Goal: Task Accomplishment & Management: Complete application form

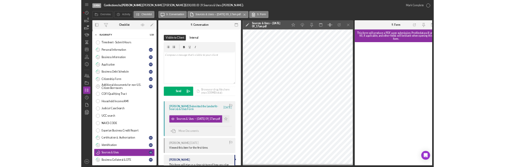
scroll to position [28, 0]
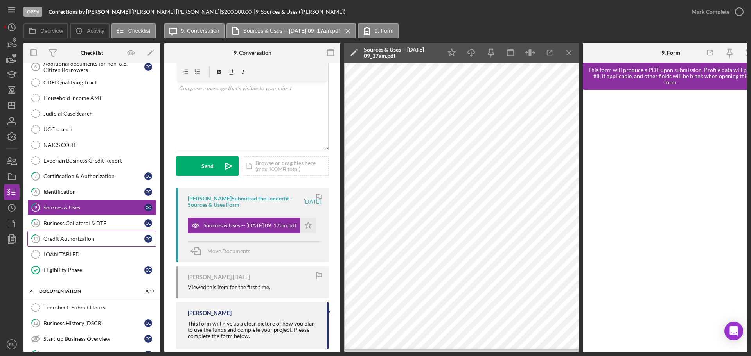
click at [64, 239] on div "Credit Authorization" at bounding box center [93, 239] width 101 height 6
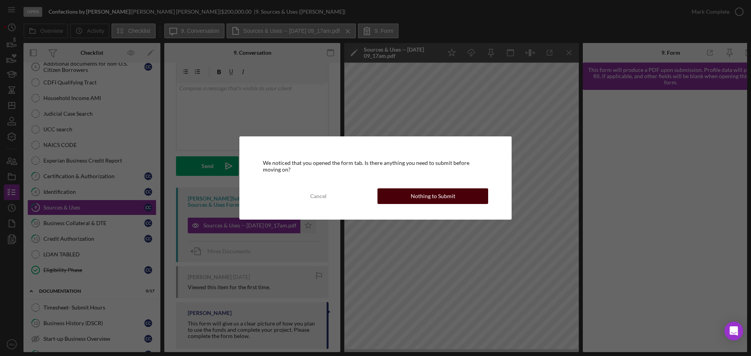
click at [445, 194] on div "Nothing to Submit" at bounding box center [433, 196] width 45 height 16
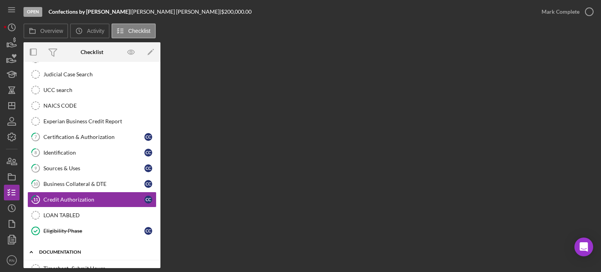
scroll to position [196, 0]
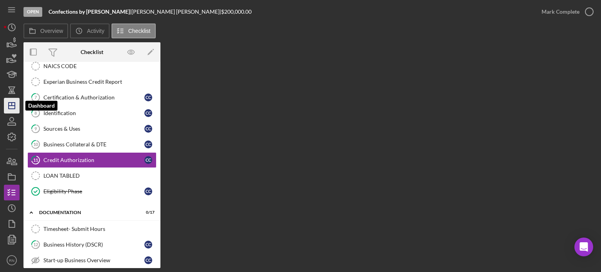
click at [11, 109] on icon "Icon/Dashboard" at bounding box center [12, 106] width 20 height 20
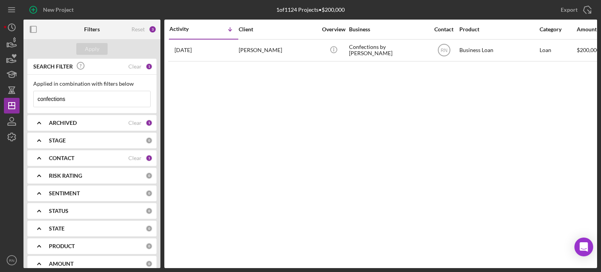
click at [115, 96] on input "confections" at bounding box center [92, 99] width 117 height 16
type input "c"
click at [5, 178] on div at bounding box center [12, 199] width 16 height 108
click at [15, 103] on icon "Icon/Dashboard" at bounding box center [12, 106] width 20 height 20
click at [95, 46] on div "Apply" at bounding box center [92, 49] width 14 height 12
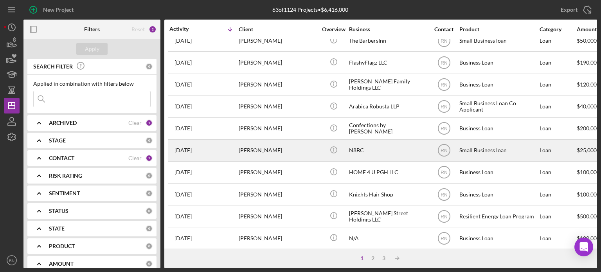
scroll to position [192, 0]
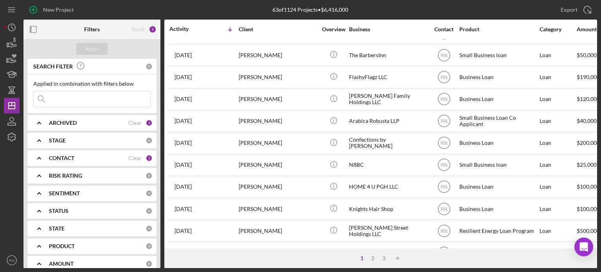
click at [87, 99] on input at bounding box center [92, 99] width 117 height 16
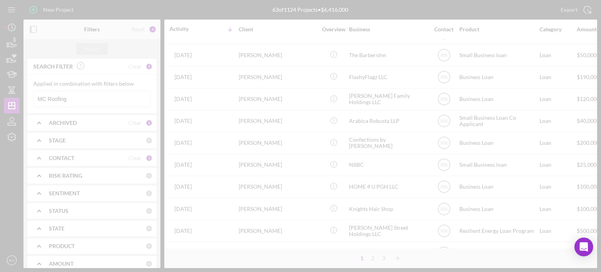
scroll to position [0, 0]
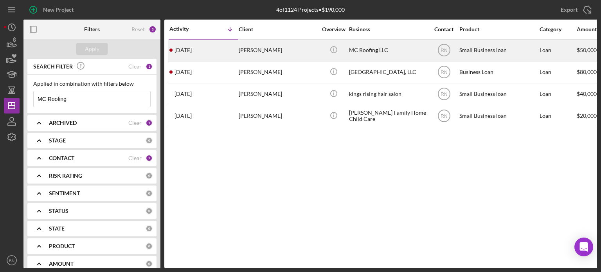
type input "MC Roofing"
click at [292, 50] on div "[PERSON_NAME]" at bounding box center [278, 50] width 78 height 21
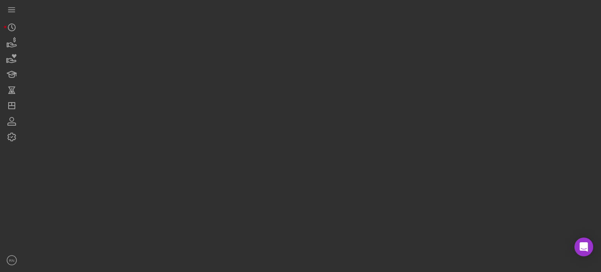
click at [292, 50] on div at bounding box center [309, 134] width 573 height 268
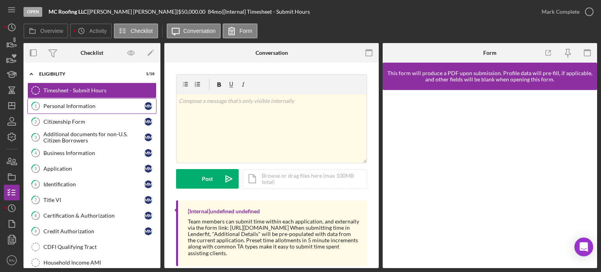
click at [91, 107] on div "Personal Information" at bounding box center [93, 106] width 101 height 6
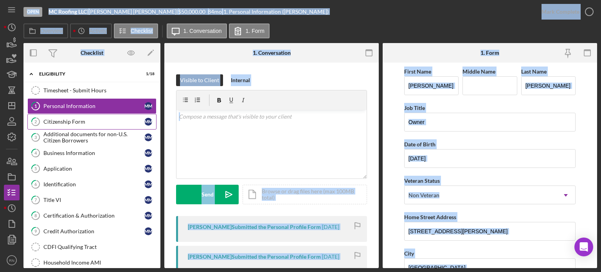
click at [81, 123] on div "Citizenship Form" at bounding box center [93, 121] width 101 height 6
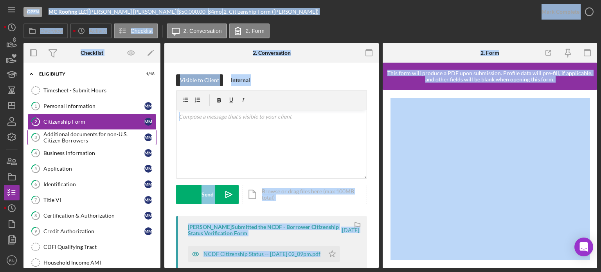
click at [75, 138] on div "Additional documents for non-U.S. Citizen Borrowers" at bounding box center [93, 137] width 101 height 13
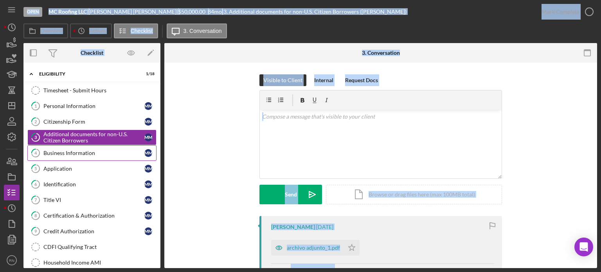
click at [66, 154] on div "Business Information" at bounding box center [93, 153] width 101 height 6
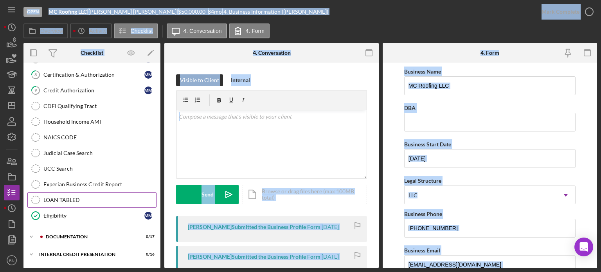
scroll to position [153, 0]
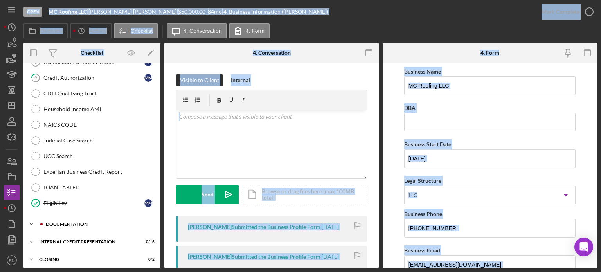
click at [64, 222] on div "Documentation" at bounding box center [98, 224] width 105 height 5
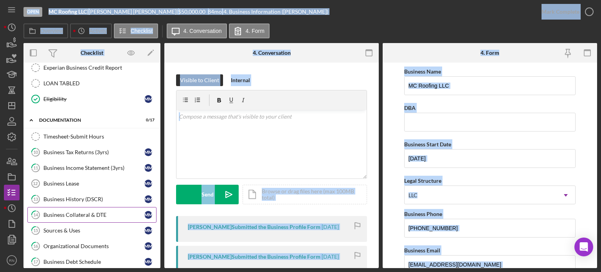
scroll to position [271, 0]
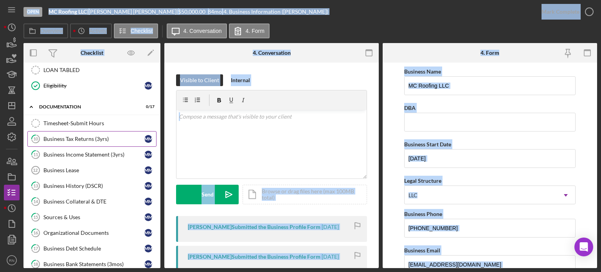
click at [88, 136] on div "Business Tax Returns (3yrs)" at bounding box center [93, 139] width 101 height 6
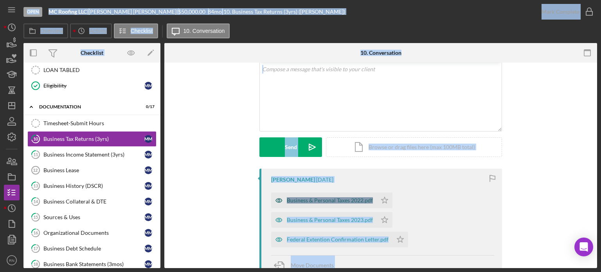
scroll to position [39, 0]
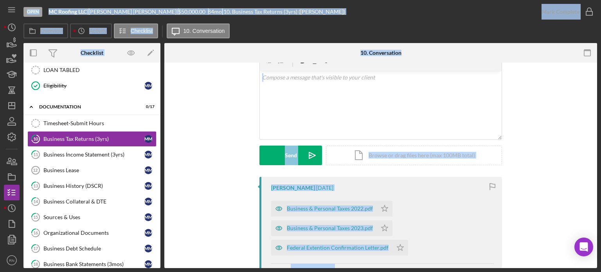
click at [208, 197] on div "[PERSON_NAME] [DATE] Business & Personal Taxes 2022.pdf Icon/Star Business & Pe…" at bounding box center [380, 276] width 409 height 198
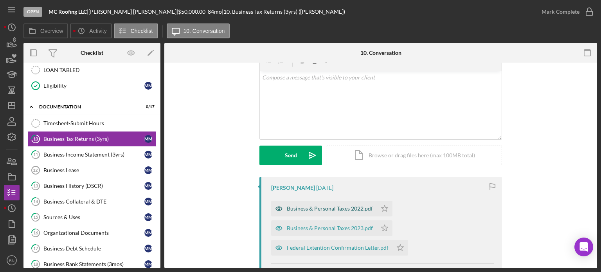
click at [319, 211] on div "Business & Personal Taxes 2022.pdf" at bounding box center [330, 208] width 86 height 6
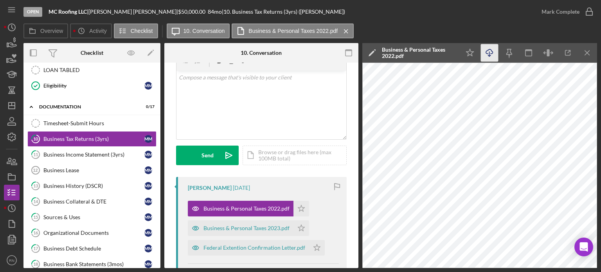
click at [490, 52] on icon "Icon/Download" at bounding box center [490, 53] width 18 height 18
click at [267, 231] on div "Business & Personal Taxes 2023.pdf" at bounding box center [241, 228] width 106 height 16
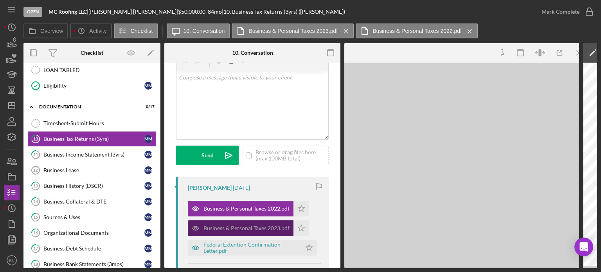
click at [267, 231] on div "Business & Personal Taxes 2023.pdf" at bounding box center [241, 228] width 106 height 16
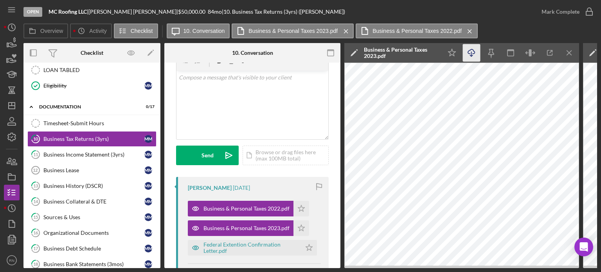
click at [475, 56] on icon "Icon/Download" at bounding box center [472, 53] width 18 height 18
click at [471, 53] on line "button" at bounding box center [471, 54] width 0 height 4
click at [229, 244] on div "Federal Extention Confirmation Letter.pdf" at bounding box center [250, 247] width 94 height 13
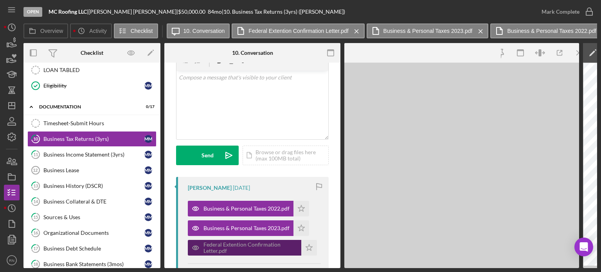
click at [229, 244] on div "Federal Extention Confirmation Letter.pdf" at bounding box center [250, 247] width 94 height 13
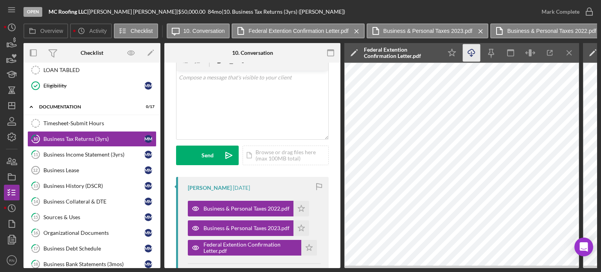
click at [475, 52] on icon "Icon/Download" at bounding box center [472, 53] width 18 height 18
click at [469, 51] on icon "Icon/Download" at bounding box center [472, 53] width 18 height 18
click at [95, 153] on div "Business Income Statement (3yrs)" at bounding box center [93, 154] width 101 height 6
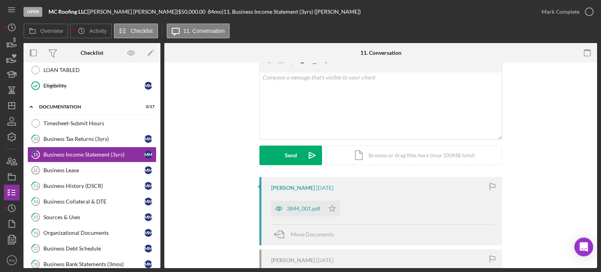
scroll to position [78, 0]
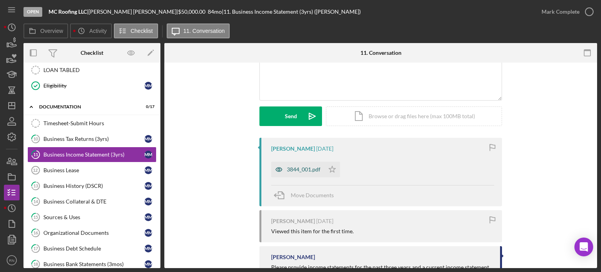
click at [300, 167] on div "3844_001.pdf" at bounding box center [304, 169] width 34 height 6
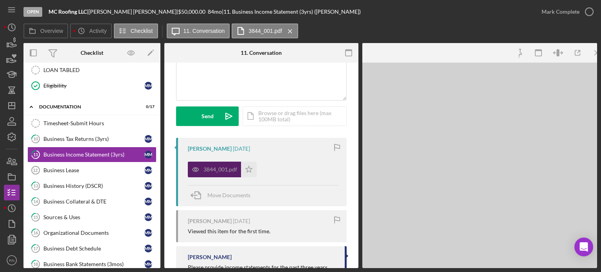
click at [300, 167] on div "3844_001.pdf Icon/Star" at bounding box center [263, 168] width 151 height 20
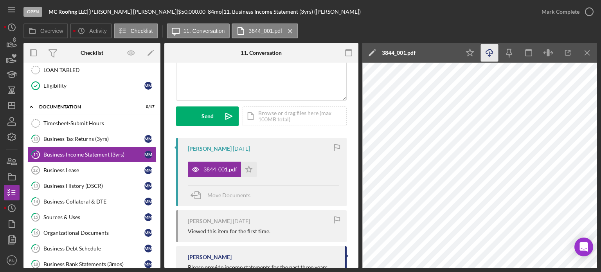
click at [488, 55] on polyline "button" at bounding box center [489, 55] width 3 height 1
click at [91, 167] on div "Business Lease" at bounding box center [93, 170] width 101 height 6
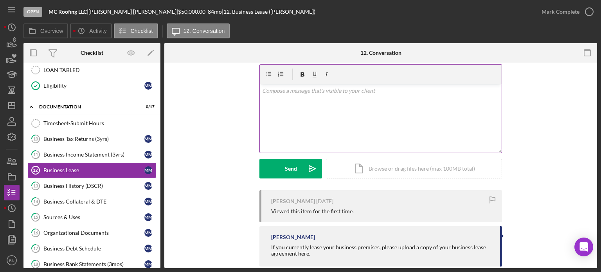
scroll to position [39, 0]
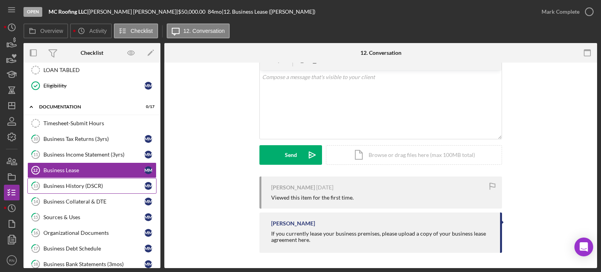
click at [98, 183] on div "Business History (DSCR)" at bounding box center [93, 186] width 101 height 6
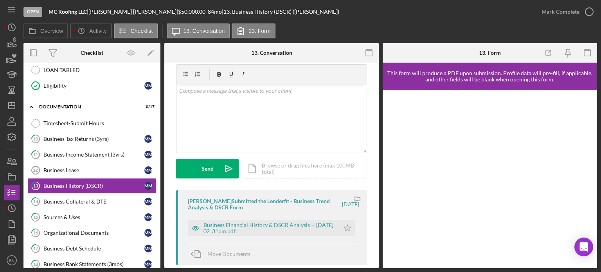
scroll to position [39, 0]
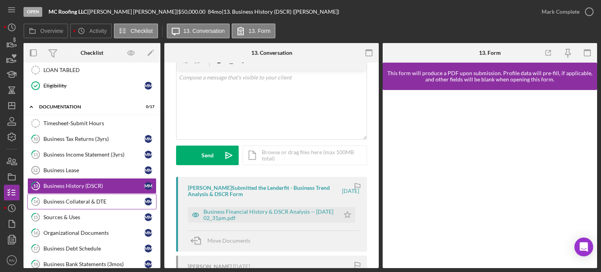
click at [91, 203] on link "14 Business Collateral & DTE M M" at bounding box center [91, 202] width 129 height 16
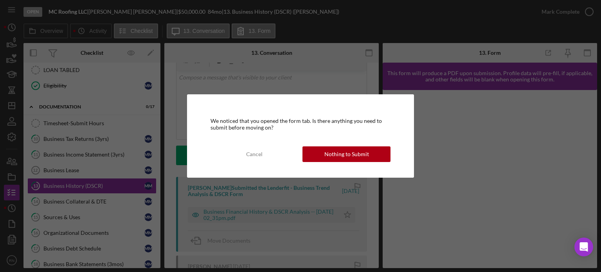
click at [341, 81] on div "We noticed that you opened the form tab. Is there anything you need to submit b…" at bounding box center [300, 136] width 601 height 272
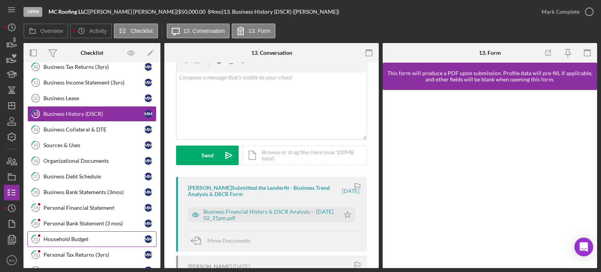
scroll to position [349, 0]
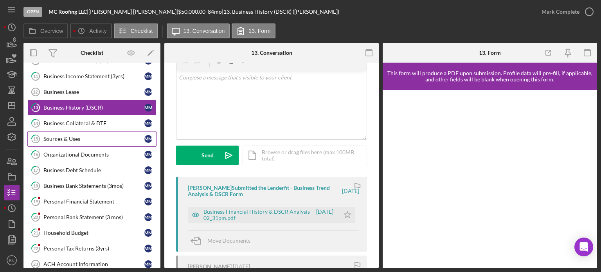
click at [72, 136] on div "Sources & Uses" at bounding box center [93, 139] width 101 height 6
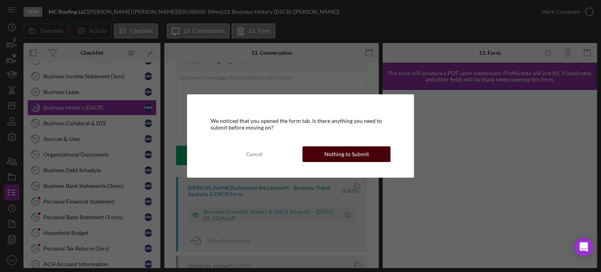
click at [332, 153] on div "Nothing to Submit" at bounding box center [346, 154] width 45 height 16
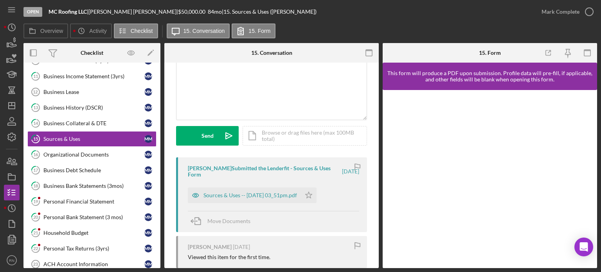
scroll to position [78, 0]
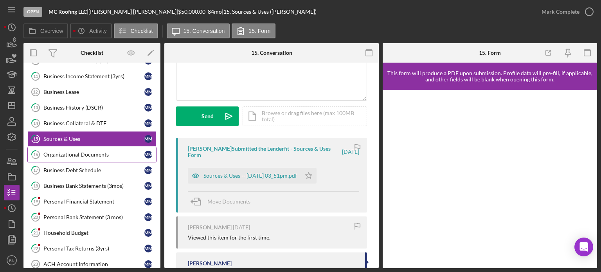
click at [63, 153] on link "16 Organizational Documents M M" at bounding box center [91, 155] width 129 height 16
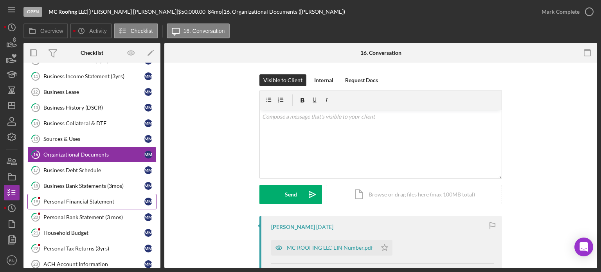
click at [81, 198] on div "Personal Financial Statement" at bounding box center [93, 201] width 101 height 6
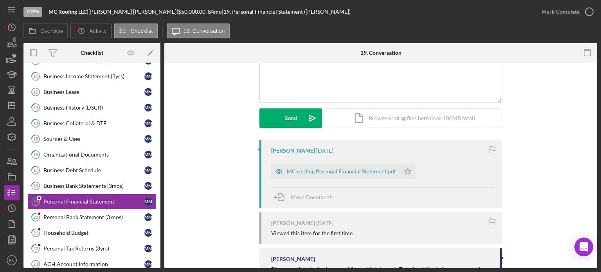
scroll to position [78, 0]
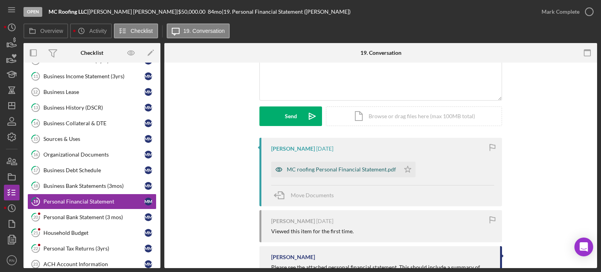
click at [315, 170] on div "MC roofing Personal Financial Statement.pdf" at bounding box center [341, 169] width 109 height 6
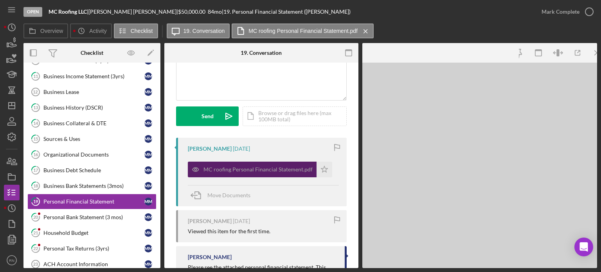
click at [316, 170] on icon "Icon/Star" at bounding box center [324, 169] width 16 height 16
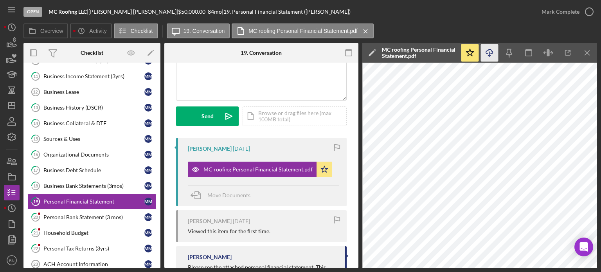
click at [490, 54] on icon "Icon/Download" at bounding box center [490, 53] width 18 height 18
click at [94, 217] on link "20 Personal Bank Statement (3 mos) M M" at bounding box center [91, 217] width 129 height 16
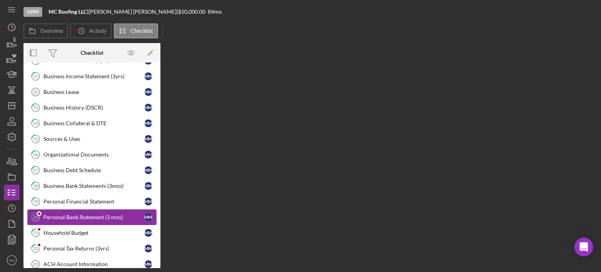
click at [94, 217] on link "20 Personal Bank Statement (3 mos) M M" at bounding box center [91, 217] width 129 height 16
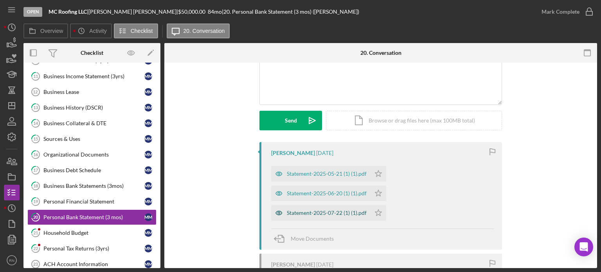
scroll to position [78, 0]
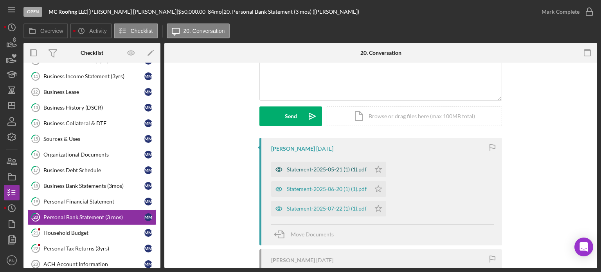
click at [319, 167] on div "Statement-2025-05-21 (1) (1).pdf" at bounding box center [327, 169] width 80 height 6
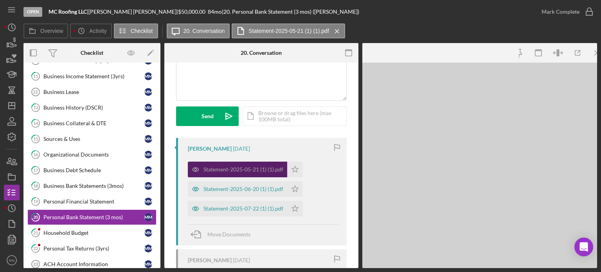
click at [319, 167] on div "Statement-2025-05-21 (1) (1).pdf Icon/Star Statement-2025-06-20 (1) (1).pdf Ico…" at bounding box center [263, 187] width 151 height 59
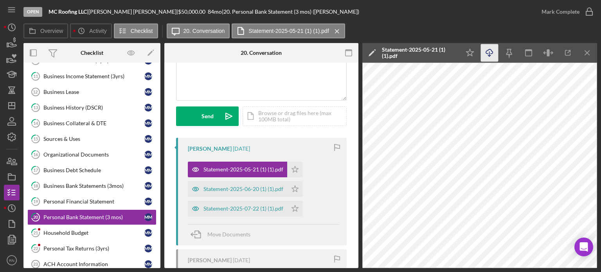
click at [493, 54] on icon "Icon/Download" at bounding box center [490, 53] width 18 height 18
click at [244, 190] on div "Statement-2025-06-20 (1) (1).pdf" at bounding box center [243, 189] width 80 height 6
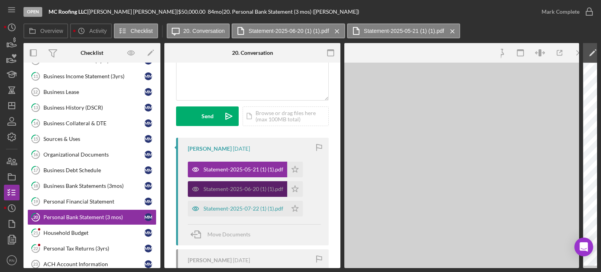
click at [244, 190] on div "Statement-2025-06-20 (1) (1).pdf" at bounding box center [243, 189] width 80 height 6
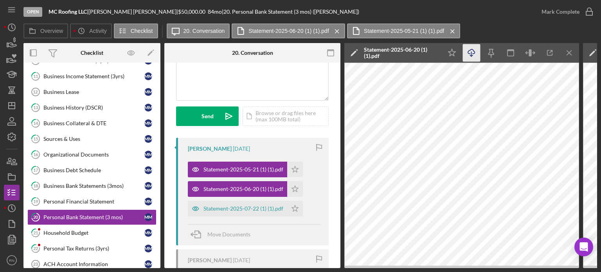
click at [475, 52] on icon "Icon/Download" at bounding box center [472, 53] width 18 height 18
click at [474, 54] on icon "Icon/Download" at bounding box center [472, 53] width 18 height 18
click at [469, 53] on icon "Icon/Download" at bounding box center [472, 53] width 18 height 18
click at [472, 50] on icon "Icon/Download" at bounding box center [472, 53] width 18 height 18
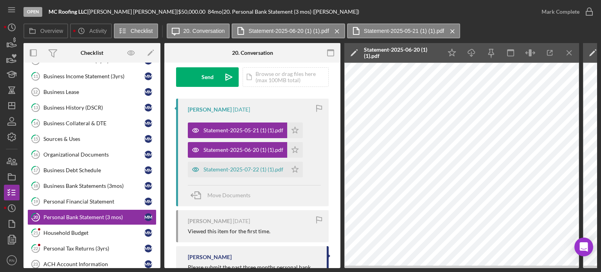
click at [253, 179] on div "[PERSON_NAME] [DATE] Statement-2025-05-21 (1) (1).pdf Icon/Star Statement-2025-…" at bounding box center [252, 153] width 152 height 108
click at [257, 167] on div "Statement-2025-07-22 (1) (1).pdf" at bounding box center [243, 169] width 80 height 6
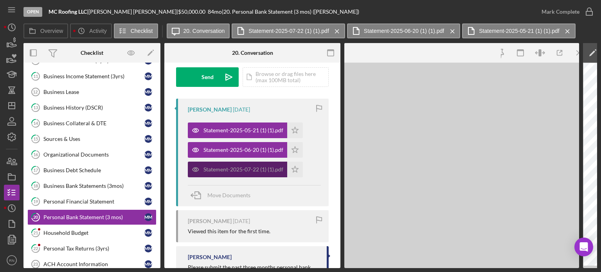
click at [257, 167] on div "Statement-2025-07-22 (1) (1).pdf" at bounding box center [243, 169] width 80 height 6
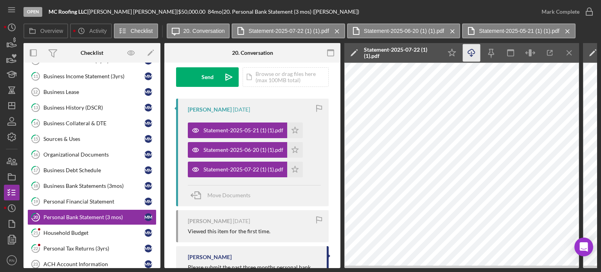
click at [471, 50] on icon "Icon/Download" at bounding box center [472, 53] width 18 height 18
click at [472, 53] on icon "Icon/Download" at bounding box center [472, 53] width 18 height 18
click at [472, 54] on icon "Icon/Download" at bounding box center [472, 53] width 18 height 18
click at [103, 231] on link "21 Household Budget M M" at bounding box center [91, 233] width 129 height 16
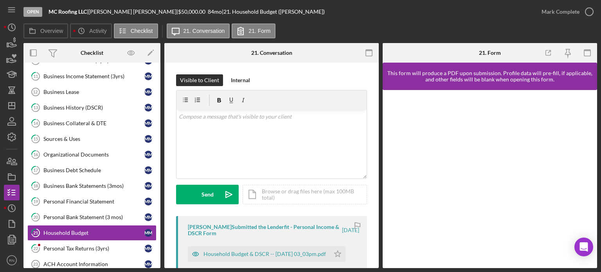
scroll to position [39, 0]
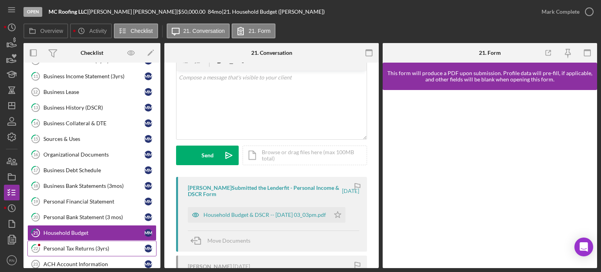
click at [92, 245] on div "Personal Tax Returns (3yrs)" at bounding box center [93, 248] width 101 height 6
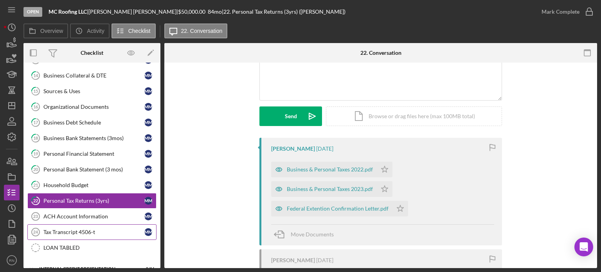
scroll to position [421, 0]
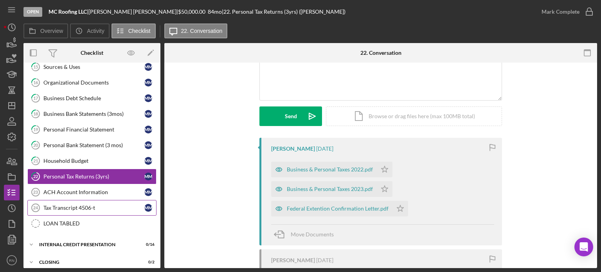
click at [111, 204] on div "Tax Transcript 4506-t" at bounding box center [93, 207] width 101 height 6
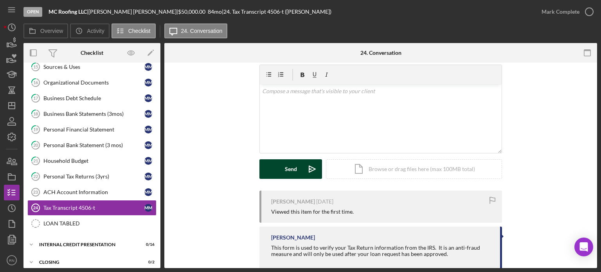
scroll to position [39, 0]
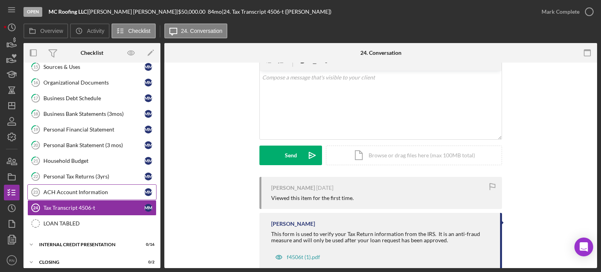
click at [100, 189] on div "ACH Account Information" at bounding box center [93, 192] width 101 height 6
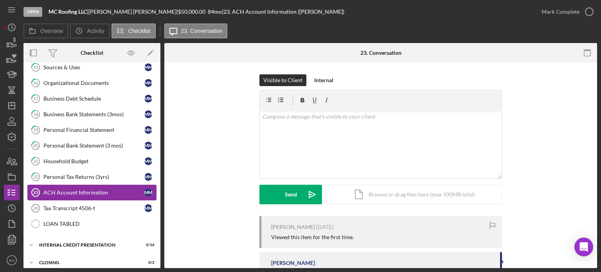
scroll to position [421, 0]
click at [99, 174] on div "Personal Tax Returns (3yrs)" at bounding box center [93, 176] width 101 height 6
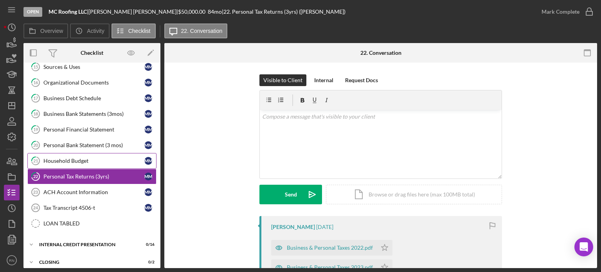
click at [97, 158] on div "Household Budget" at bounding box center [93, 161] width 101 height 6
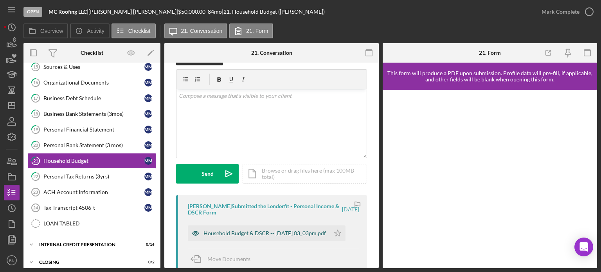
scroll to position [39, 0]
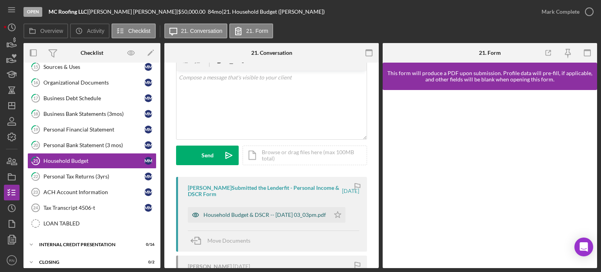
click at [230, 213] on div "Household Budget & DSCR -- [DATE] 03_03pm.pdf" at bounding box center [264, 215] width 122 height 6
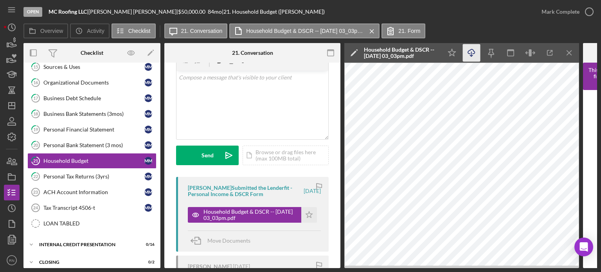
click at [471, 49] on icon "button" at bounding box center [471, 51] width 7 height 4
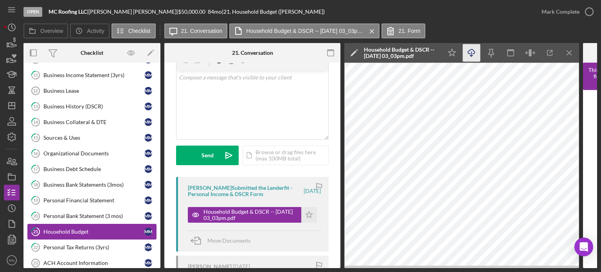
scroll to position [343, 0]
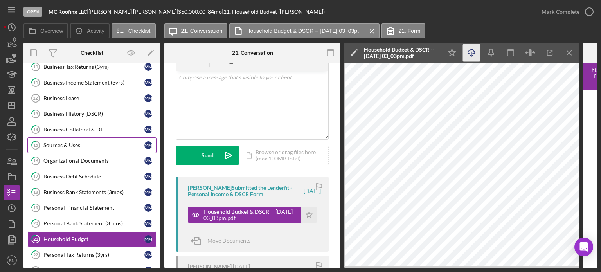
click at [64, 142] on div "Sources & Uses" at bounding box center [93, 145] width 101 height 6
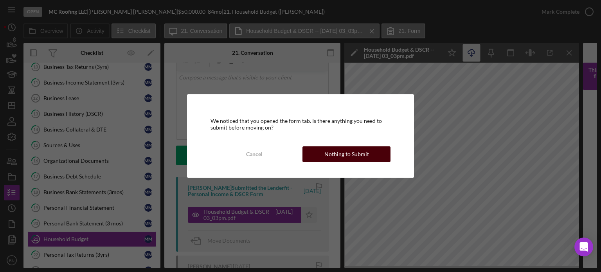
click at [329, 151] on div "Nothing to Submit" at bounding box center [346, 154] width 45 height 16
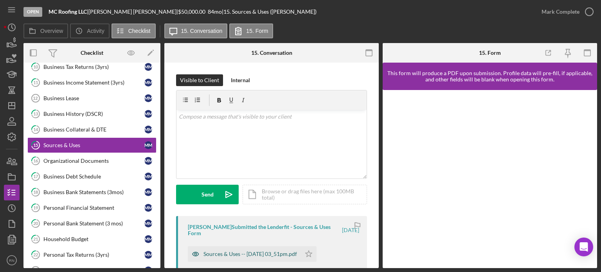
click at [252, 251] on div "Sources & Uses -- [DATE] 03_51pm.pdf" at bounding box center [249, 254] width 93 height 6
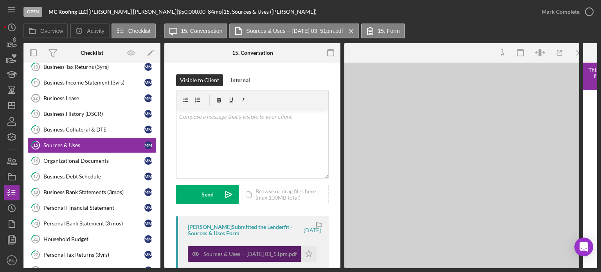
click at [252, 251] on div "Sources & Uses -- [DATE] 03_51pm.pdf" at bounding box center [249, 254] width 93 height 6
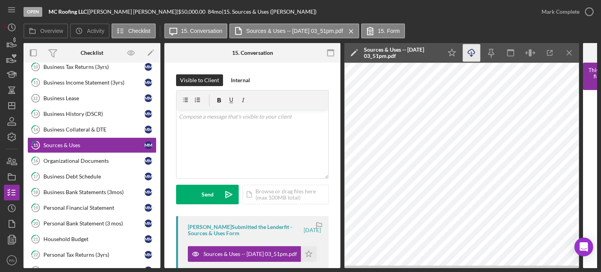
click at [472, 52] on icon "Icon/Download" at bounding box center [472, 53] width 18 height 18
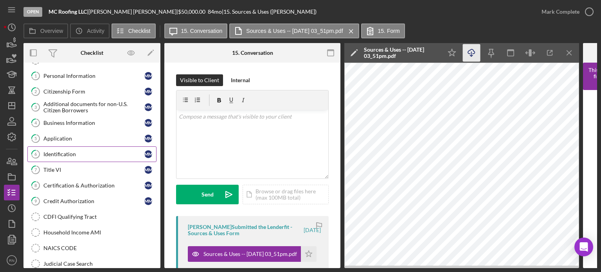
scroll to position [39, 0]
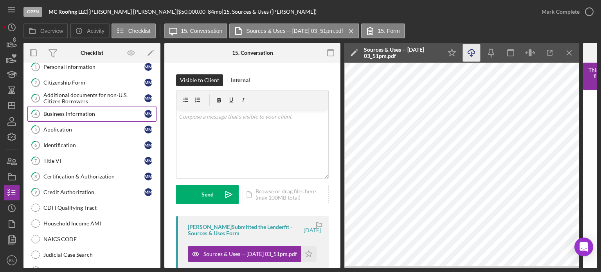
click at [87, 112] on div "Business Information" at bounding box center [93, 114] width 101 height 6
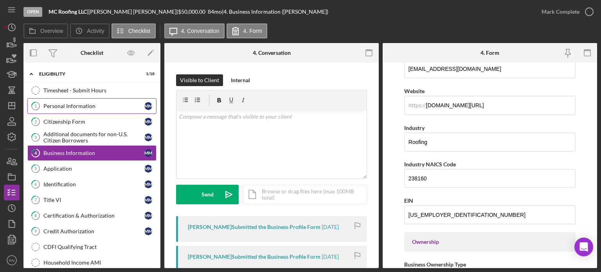
click at [84, 109] on link "1 Personal Information M M" at bounding box center [91, 106] width 129 height 16
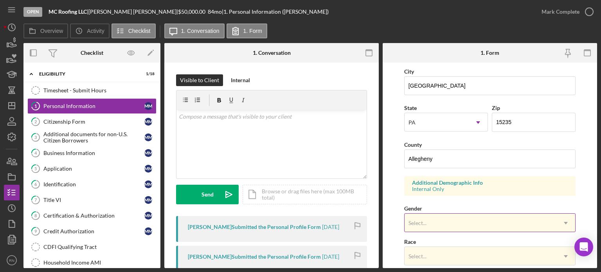
scroll to position [196, 0]
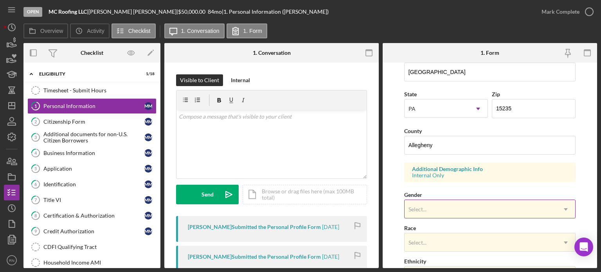
click at [565, 208] on icon "Icon/Dropdown Arrow" at bounding box center [565, 209] width 19 height 19
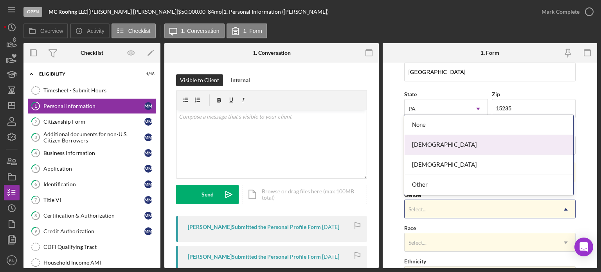
click at [430, 144] on div "[DEMOGRAPHIC_DATA]" at bounding box center [488, 145] width 169 height 20
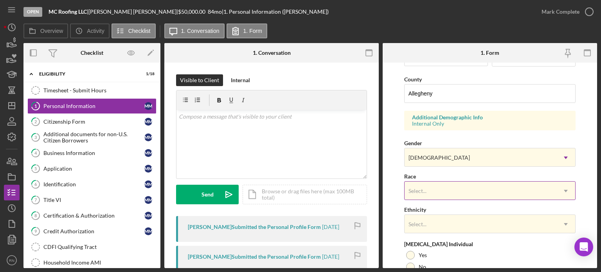
scroll to position [235, 0]
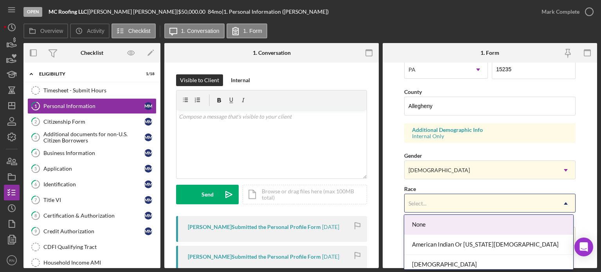
click at [561, 202] on icon "Icon/Dropdown Arrow" at bounding box center [565, 203] width 19 height 19
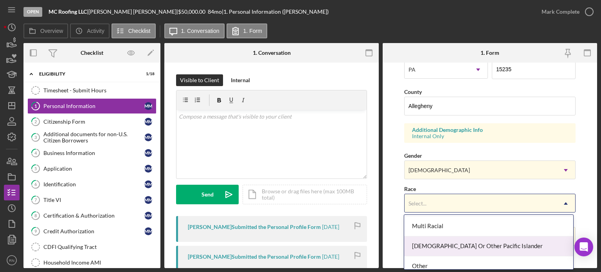
scroll to position [104, 0]
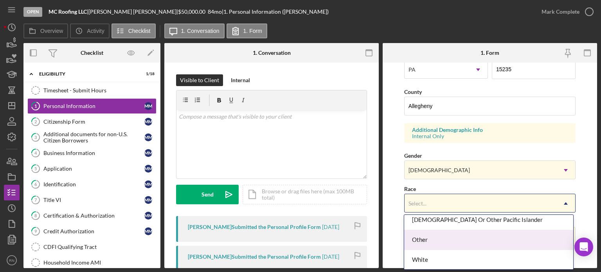
click at [449, 239] on div "Other" at bounding box center [488, 240] width 169 height 20
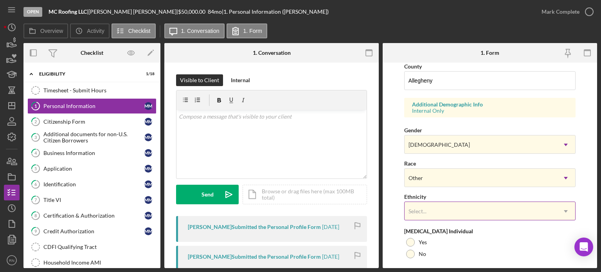
scroll to position [274, 0]
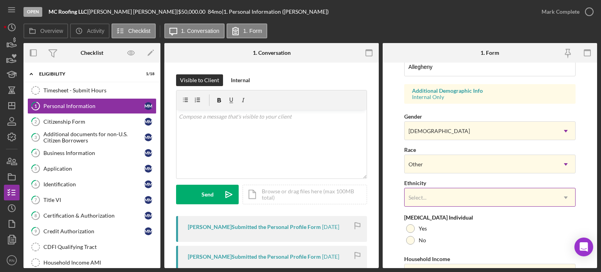
click at [561, 199] on icon "Icon/Dropdown Arrow" at bounding box center [565, 197] width 19 height 19
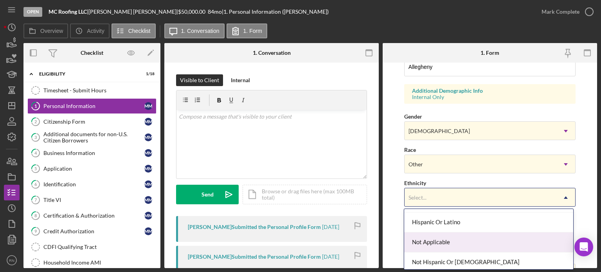
scroll to position [0, 0]
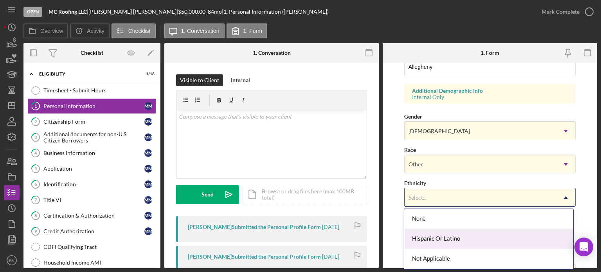
click at [470, 237] on div "Hispanic Or Latino" at bounding box center [488, 239] width 169 height 20
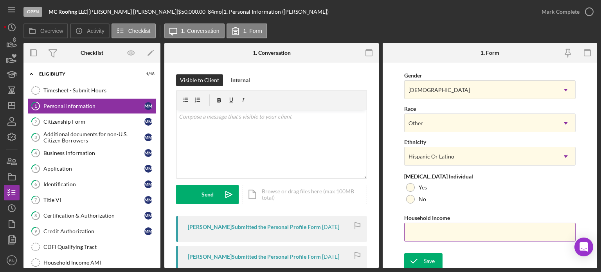
scroll to position [315, 0]
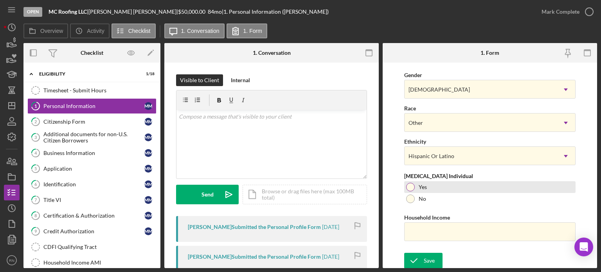
click at [410, 187] on div at bounding box center [410, 187] width 9 height 9
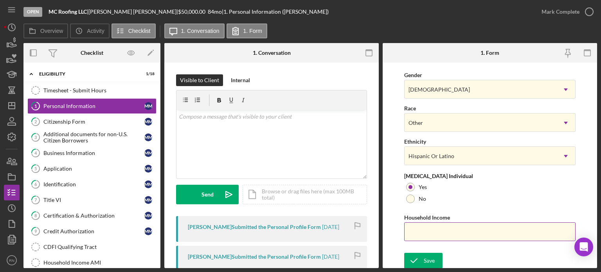
click at [463, 229] on input "Household Income" at bounding box center [489, 231] width 171 height 19
type input "$35,000"
click at [423, 258] on div "Save" at bounding box center [428, 261] width 11 height 16
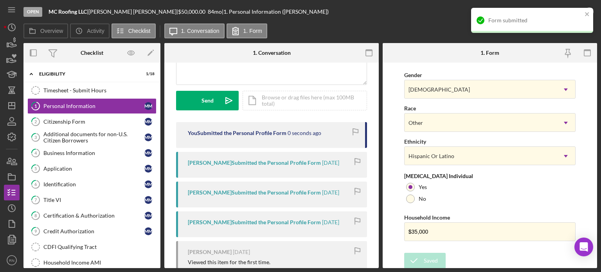
scroll to position [117, 0]
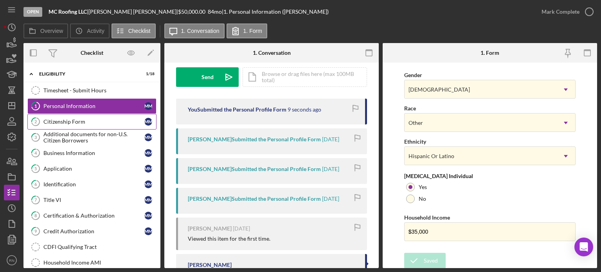
click at [72, 122] on div "Citizenship Form" at bounding box center [93, 121] width 101 height 6
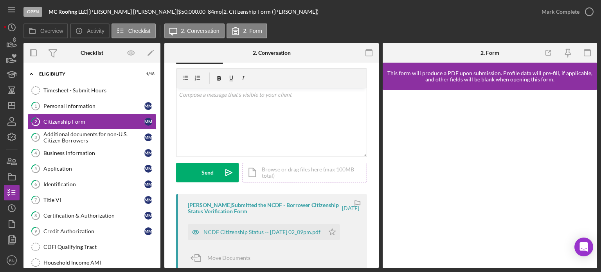
scroll to position [39, 0]
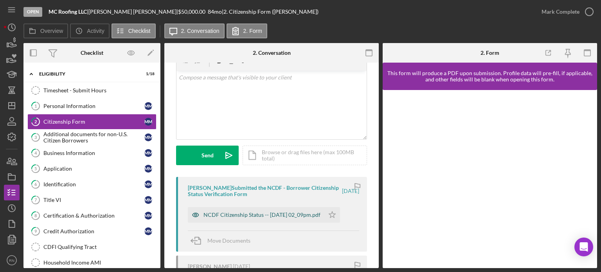
click at [235, 213] on div "NCDF Citizenship Status -- [DATE] 02_09pm.pdf" at bounding box center [261, 215] width 117 height 6
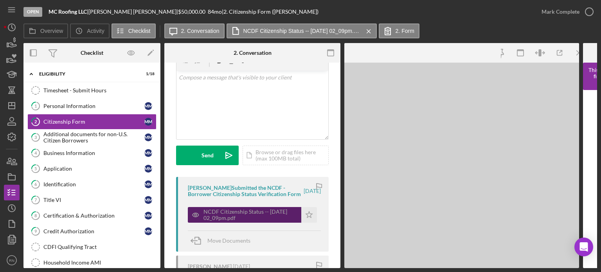
click at [235, 213] on div "NCDF Citizenship Status -- [DATE] 02_09pm.pdf" at bounding box center [244, 215] width 113 height 16
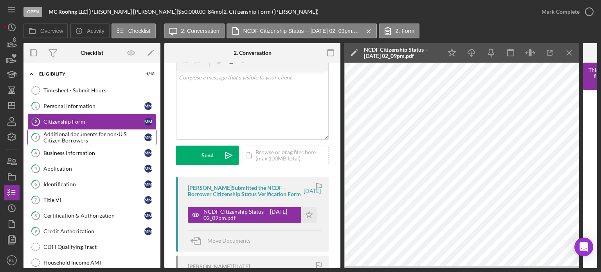
click at [91, 133] on div "Additional documents for non-U.S. Citizen Borrowers" at bounding box center [93, 137] width 101 height 13
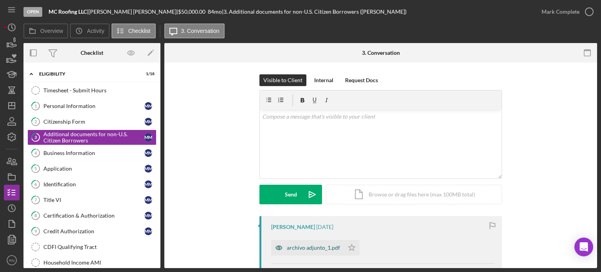
click at [314, 246] on div "archivo adjunto_1.pdf" at bounding box center [313, 247] width 53 height 6
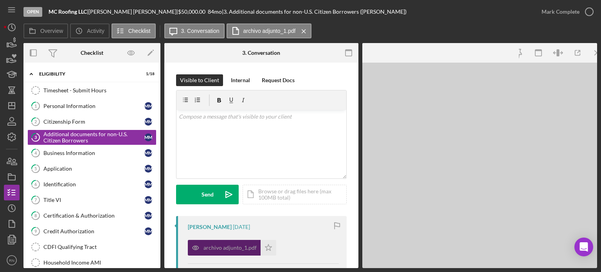
click at [314, 246] on div "archivo adjunto_1.pdf Icon/Star" at bounding box center [263, 246] width 151 height 20
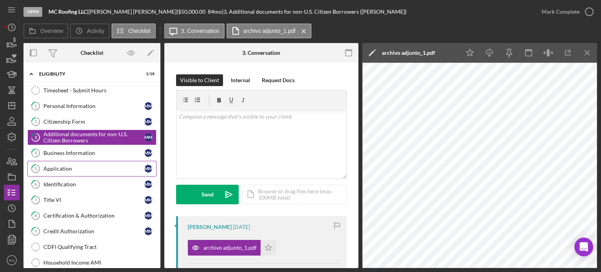
click at [85, 165] on div "Application" at bounding box center [93, 168] width 101 height 6
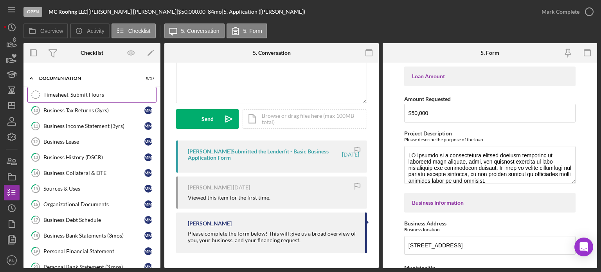
scroll to position [313, 0]
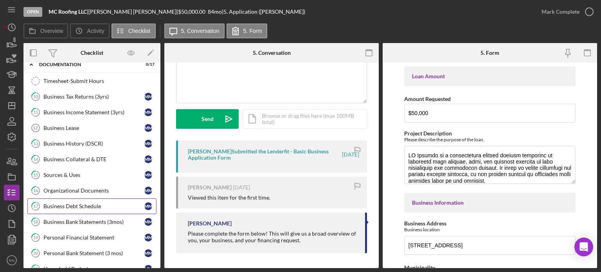
click at [102, 203] on div "Business Debt Schedule" at bounding box center [93, 206] width 101 height 6
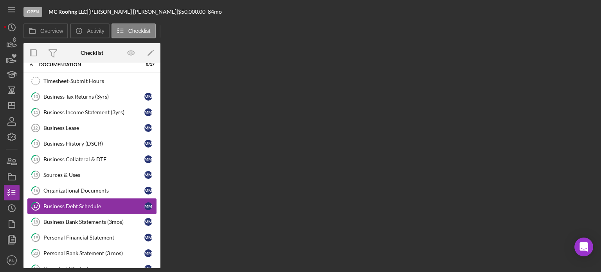
click at [102, 203] on div "Business Debt Schedule" at bounding box center [93, 206] width 101 height 6
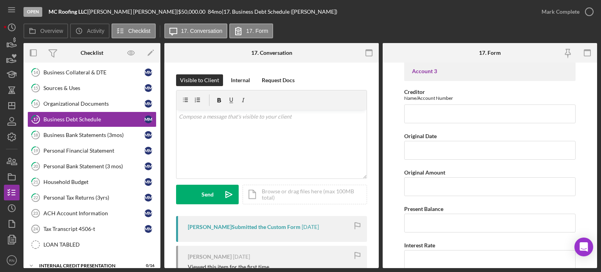
scroll to position [382, 0]
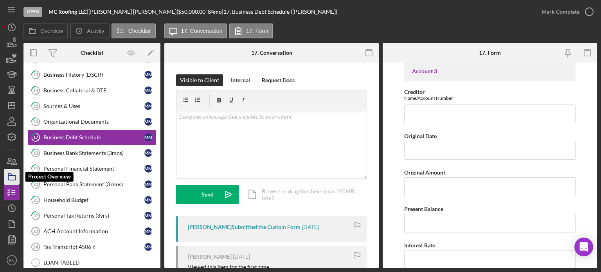
click at [11, 173] on icon "button" at bounding box center [12, 177] width 20 height 20
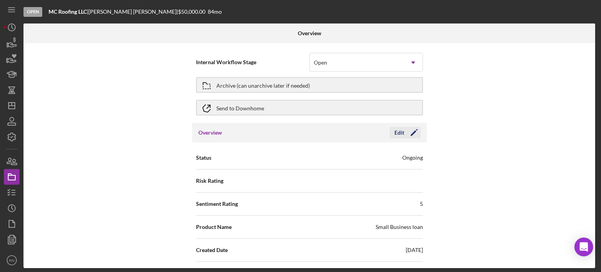
click at [396, 132] on div "Edit" at bounding box center [399, 133] width 10 height 12
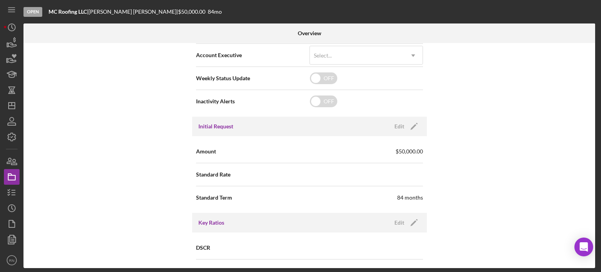
scroll to position [274, 0]
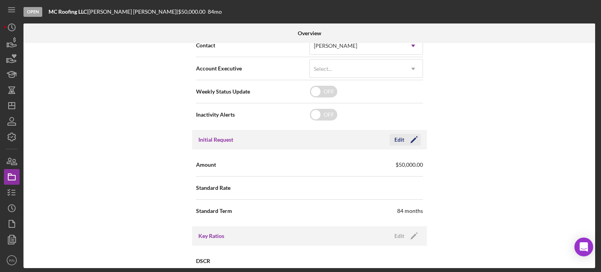
click at [400, 138] on div "Edit" at bounding box center [399, 140] width 10 height 12
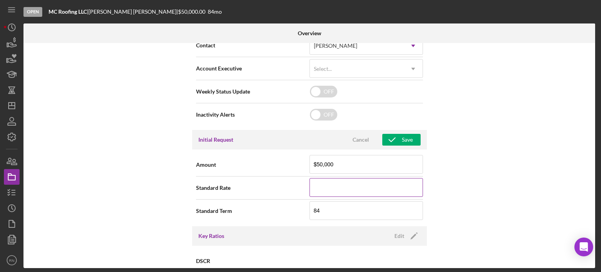
click at [346, 186] on input at bounding box center [365, 187] width 113 height 19
type input "8.000%"
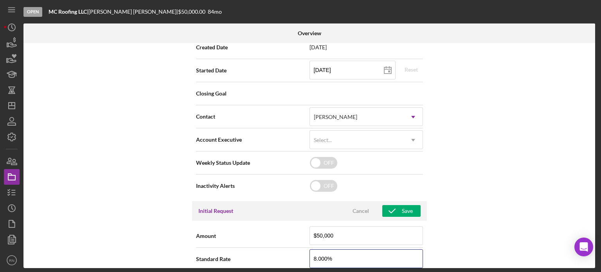
scroll to position [196, 0]
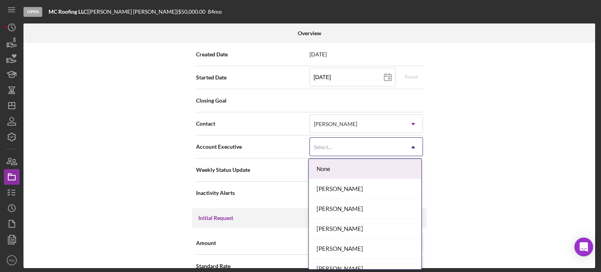
click at [411, 147] on icon "Icon/Dropdown Arrow" at bounding box center [413, 147] width 19 height 19
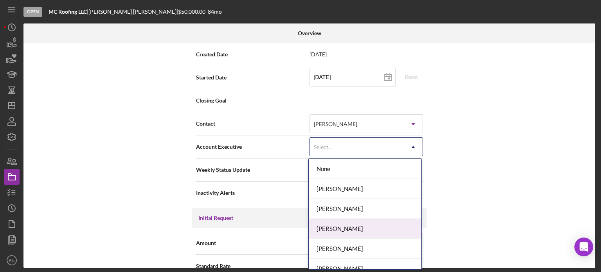
click at [357, 225] on div "[PERSON_NAME]" at bounding box center [365, 229] width 113 height 20
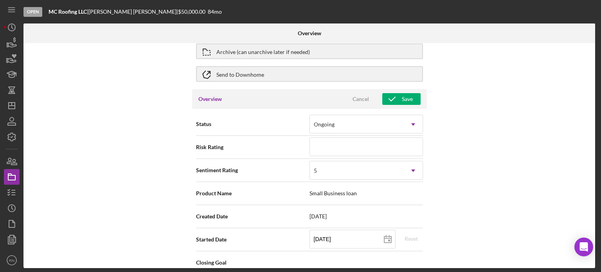
scroll to position [0, 0]
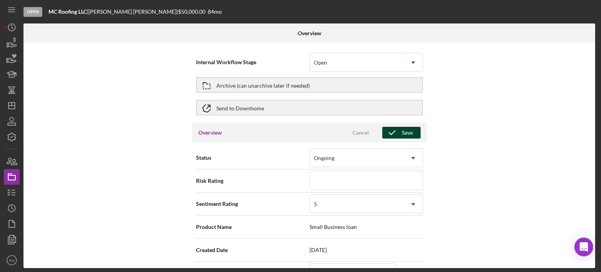
click at [403, 133] on div "Save" at bounding box center [407, 133] width 11 height 12
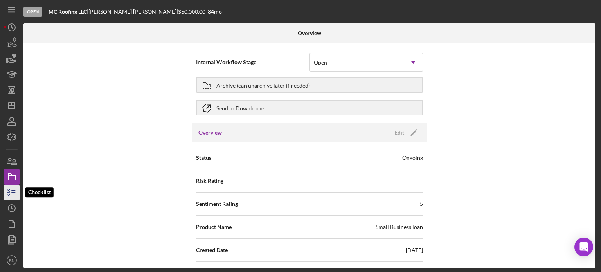
click at [9, 192] on polyline "button" at bounding box center [9, 192] width 2 height 1
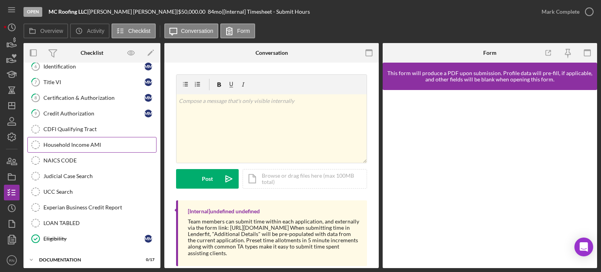
scroll to position [153, 0]
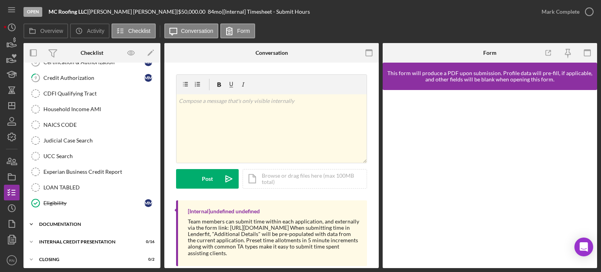
click at [88, 222] on div "Documentation" at bounding box center [94, 224] width 111 height 5
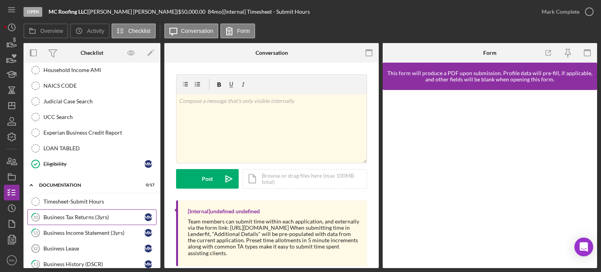
scroll to position [231, 0]
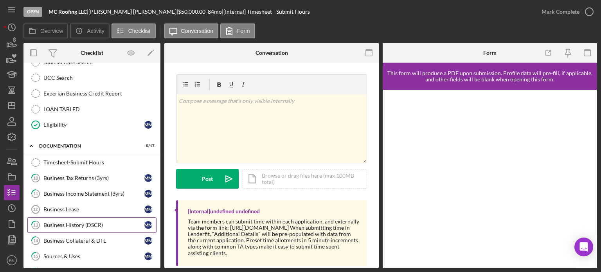
click at [92, 223] on div "Business History (DSCR)" at bounding box center [93, 225] width 101 height 6
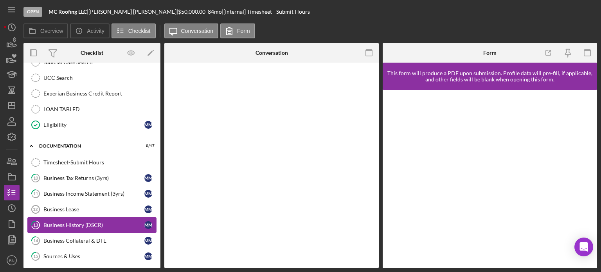
click at [92, 223] on div "Business History (DSCR)" at bounding box center [93, 225] width 101 height 6
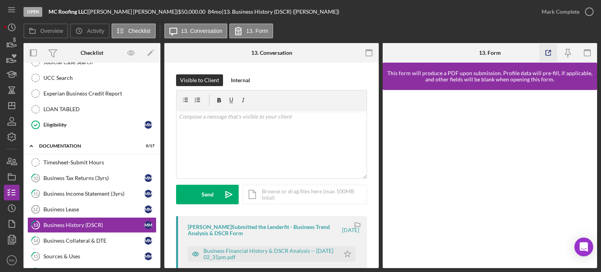
click at [547, 53] on icon "button" at bounding box center [548, 53] width 18 height 18
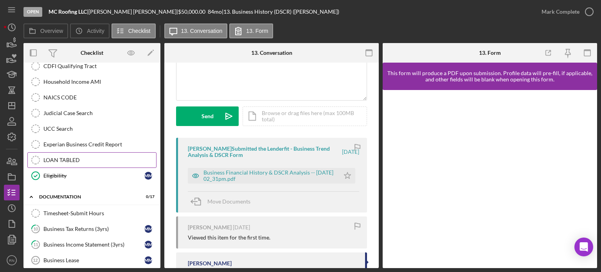
scroll to position [196, 0]
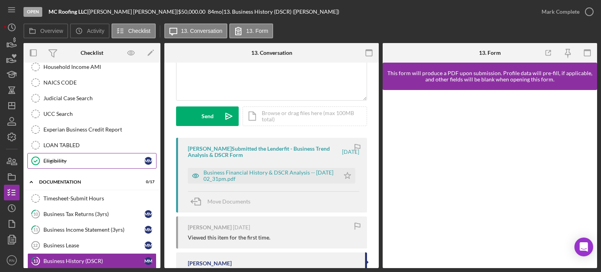
click at [58, 158] on div "Eligibility" at bounding box center [93, 161] width 101 height 6
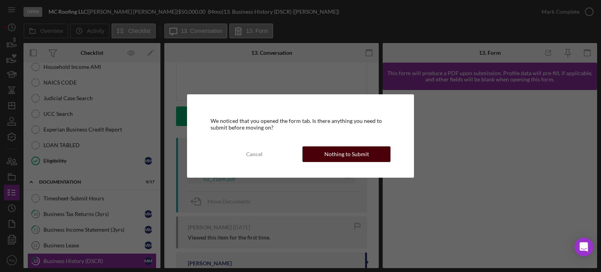
click at [326, 158] on div "Nothing to Submit" at bounding box center [346, 154] width 45 height 16
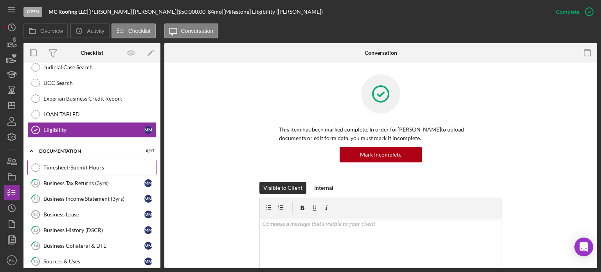
scroll to position [235, 0]
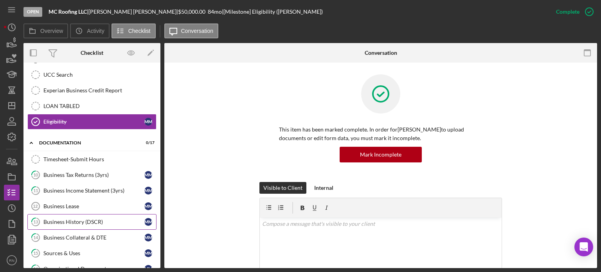
click at [77, 219] on div "Business History (DSCR)" at bounding box center [93, 222] width 101 height 6
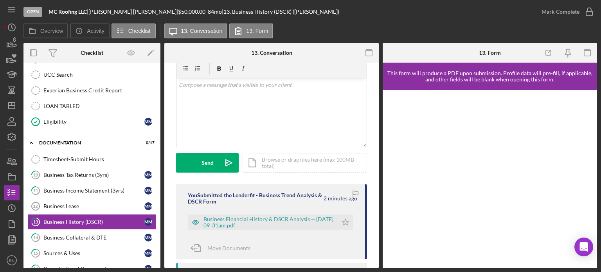
scroll to position [39, 0]
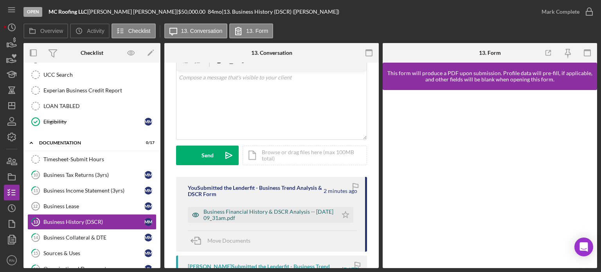
click at [270, 213] on div "Business Financial History & DSCR Analysis -- [DATE] 09_31am.pdf" at bounding box center [268, 214] width 130 height 13
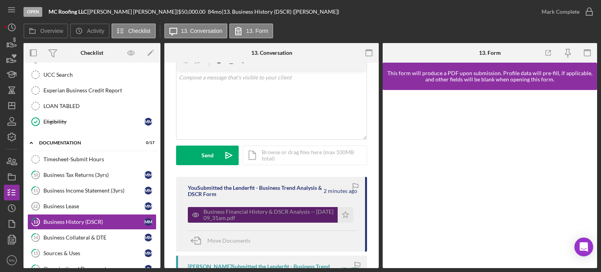
click at [270, 213] on div "Business Financial History & DSCR Analysis -- [DATE] 09_31am.pdf" at bounding box center [268, 214] width 130 height 13
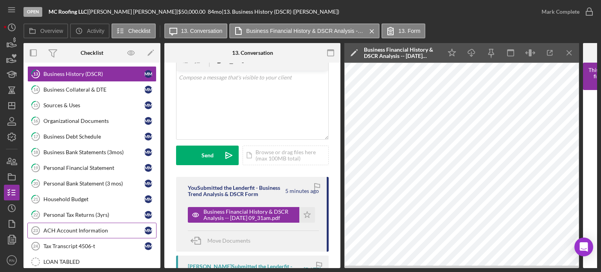
scroll to position [345, 0]
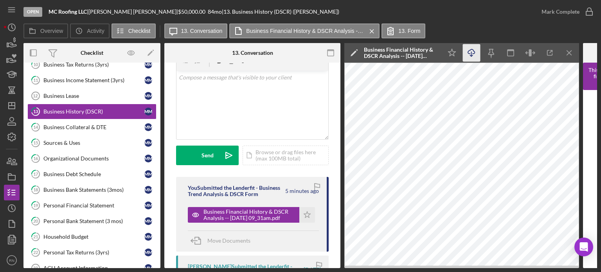
click at [472, 54] on icon "Icon/Download" at bounding box center [472, 53] width 18 height 18
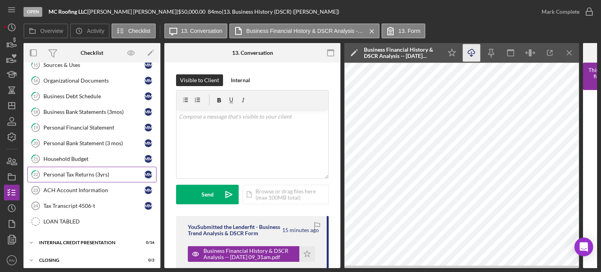
scroll to position [423, 0]
click at [76, 240] on div "Internal Credit Presentation" at bounding box center [94, 242] width 111 height 5
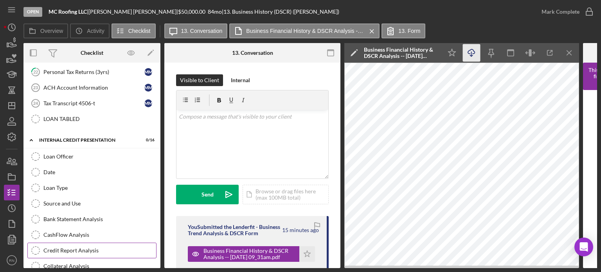
scroll to position [540, 0]
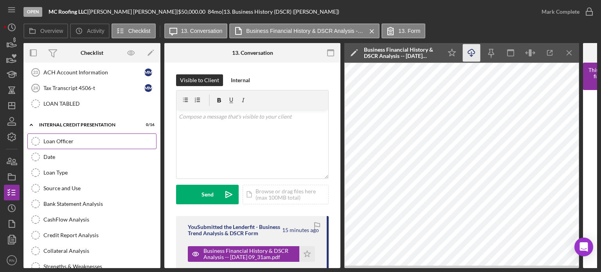
click at [81, 138] on div "Loan Officer" at bounding box center [99, 141] width 113 height 6
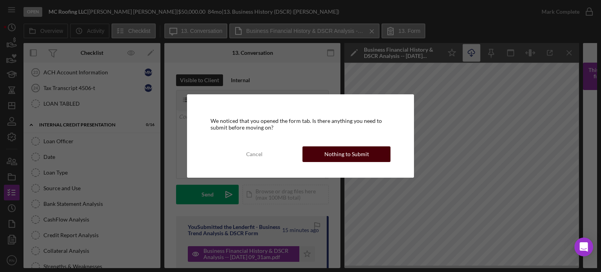
click at [322, 154] on button "Nothing to Submit" at bounding box center [346, 154] width 88 height 16
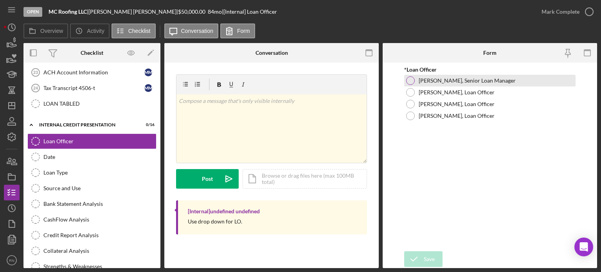
click at [411, 83] on div at bounding box center [410, 80] width 9 height 9
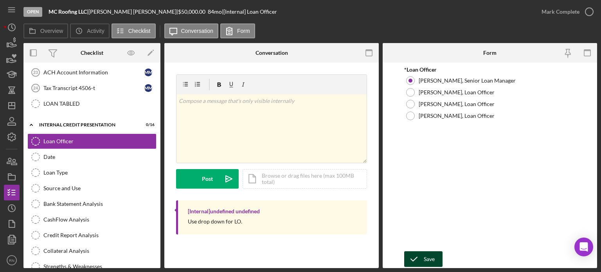
click at [422, 257] on icon "submit" at bounding box center [414, 259] width 20 height 20
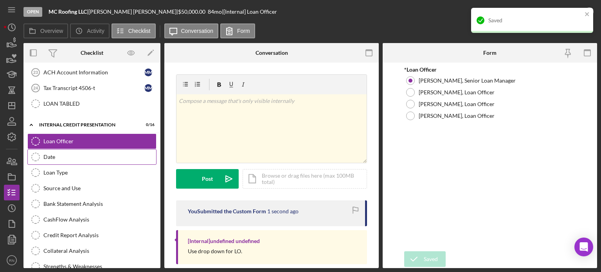
click at [52, 154] on div "Date" at bounding box center [99, 157] width 113 height 6
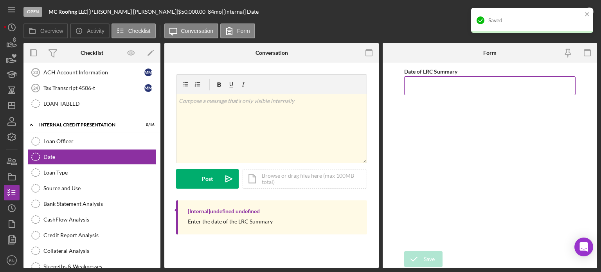
click at [453, 82] on input "Date of LRC Summary" at bounding box center [489, 85] width 171 height 19
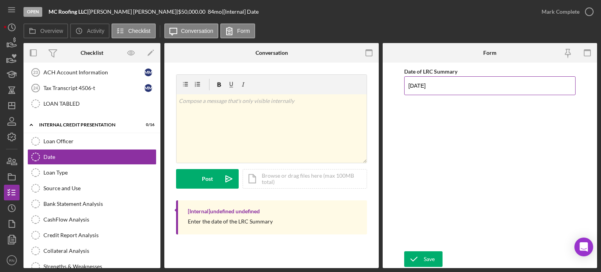
type input "[DATE]"
click at [424, 259] on div "Save" at bounding box center [428, 259] width 11 height 16
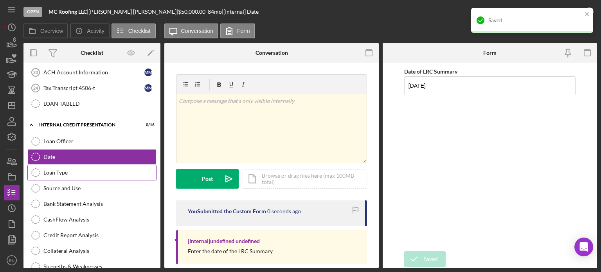
click at [62, 169] on div "Loan Type" at bounding box center [99, 172] width 113 height 6
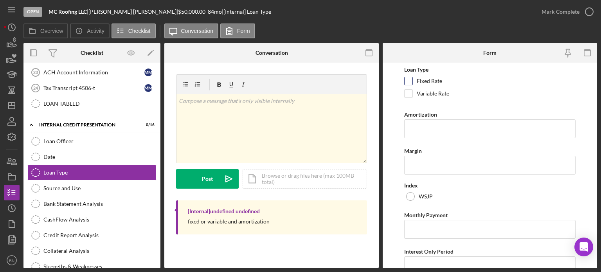
drag, startPoint x: 409, startPoint y: 79, endPoint x: 413, endPoint y: 88, distance: 9.7
click at [409, 80] on input "Fixed Rate" at bounding box center [408, 81] width 8 height 8
checkbox input "true"
click at [434, 127] on input "Amortization" at bounding box center [489, 128] width 171 height 19
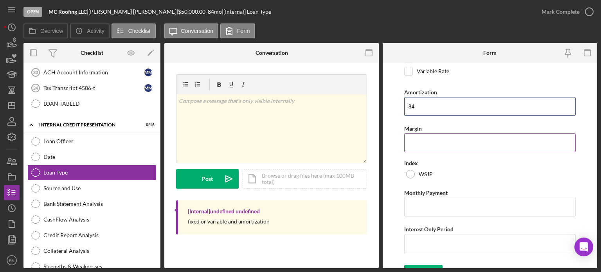
scroll to position [34, 0]
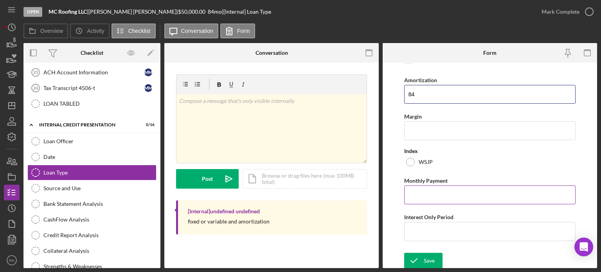
type input "84"
click at [444, 199] on input "Monthly Payment" at bounding box center [489, 194] width 171 height 19
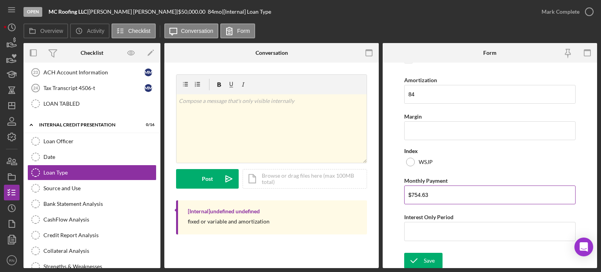
type input "$754.63"
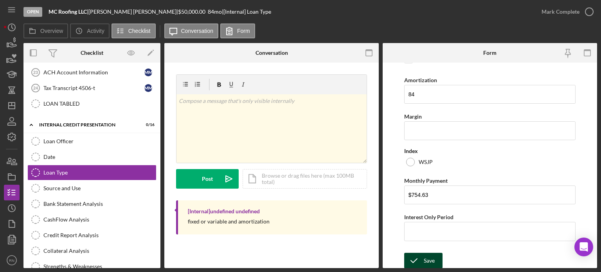
click at [414, 262] on icon "submit" at bounding box center [414, 261] width 20 height 20
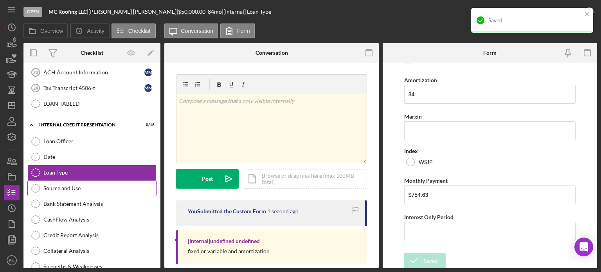
click at [70, 185] on div "Source and Use" at bounding box center [99, 188] width 113 height 6
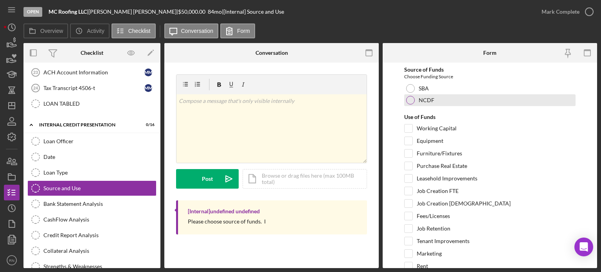
click at [409, 101] on div at bounding box center [410, 100] width 9 height 9
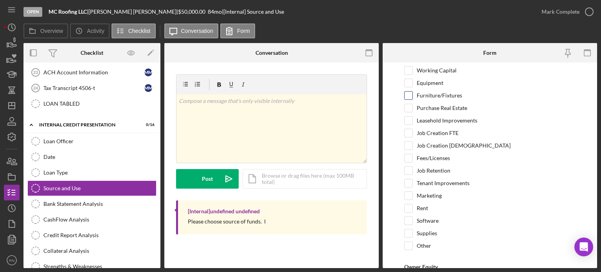
scroll to position [39, 0]
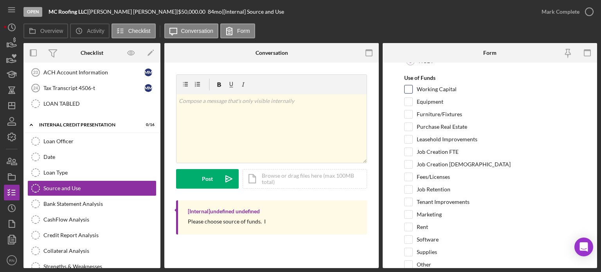
click at [408, 90] on input "Working Capital" at bounding box center [408, 89] width 8 height 8
checkbox input "true"
drag, startPoint x: 409, startPoint y: 101, endPoint x: 413, endPoint y: 112, distance: 11.6
click at [409, 102] on input "Equipment" at bounding box center [408, 102] width 8 height 8
checkbox input "true"
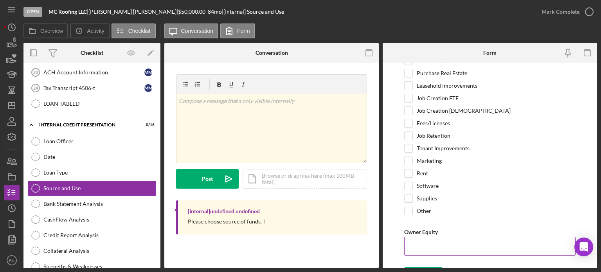
scroll to position [106, 0]
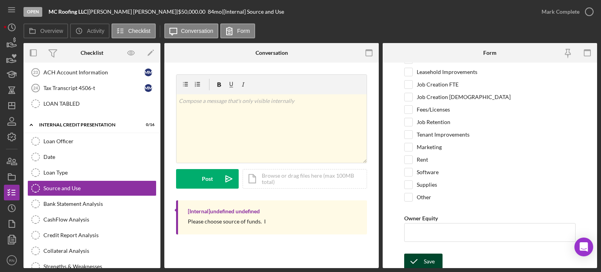
click at [423, 261] on div "Save" at bounding box center [428, 261] width 11 height 16
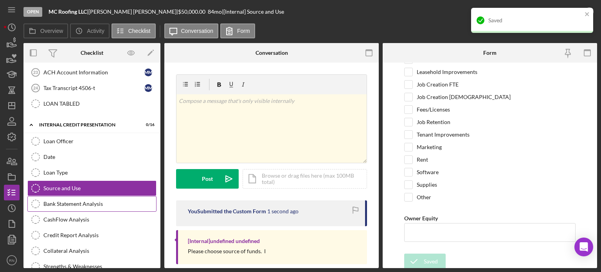
click at [79, 201] on div "Bank Statement Analysis" at bounding box center [99, 204] width 113 height 6
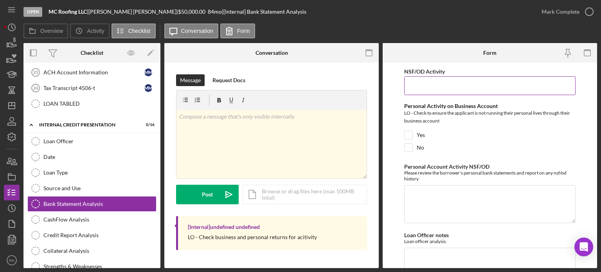
click at [438, 89] on input "NSF/OD Activity" at bounding box center [489, 85] width 171 height 19
click at [408, 147] on input "No" at bounding box center [408, 148] width 8 height 8
checkbox input "true"
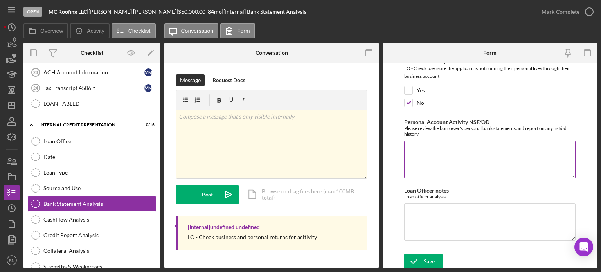
scroll to position [46, 0]
click at [435, 144] on textarea "Personal Account Activity NSF/OD" at bounding box center [489, 158] width 171 height 38
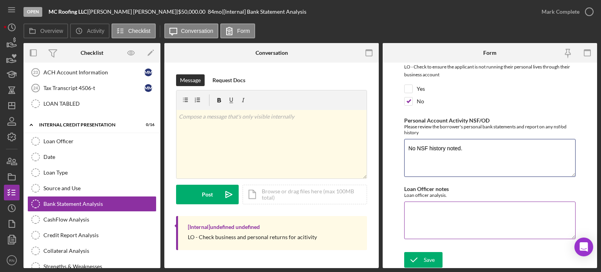
type textarea "No NSF history noted."
click at [425, 206] on textarea "Loan Officer notes" at bounding box center [489, 220] width 171 height 38
click at [454, 211] on textarea "Steady balances," at bounding box center [489, 220] width 171 height 38
type textarea "S"
type textarea "N"
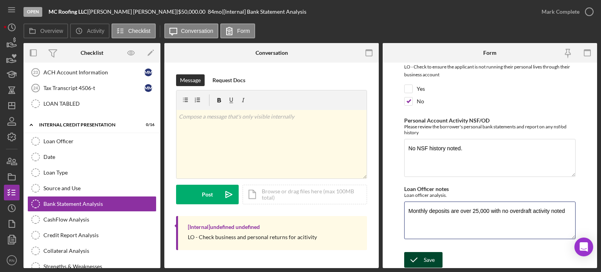
type textarea "Monthly deposits are over 25,000 with no overdraft activity noted"
click at [422, 261] on icon "submit" at bounding box center [414, 260] width 20 height 20
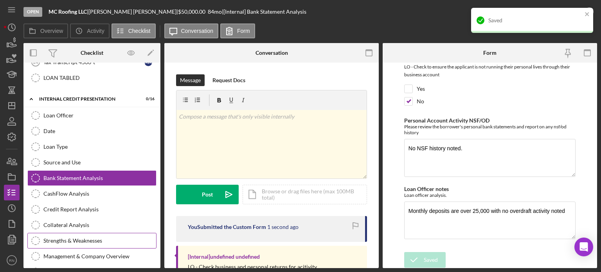
scroll to position [579, 0]
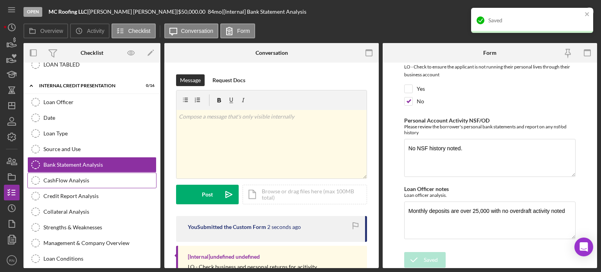
click at [85, 177] on div "CashFlow Analysis" at bounding box center [99, 180] width 113 height 6
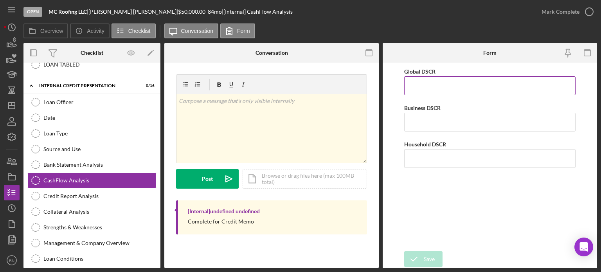
click at [443, 86] on input "Global DSCR" at bounding box center [489, 85] width 171 height 19
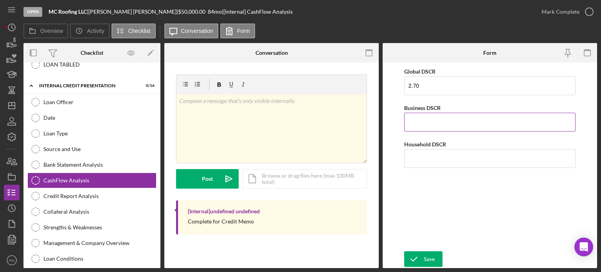
type input "2.7"
click at [439, 124] on input "Business DSCR" at bounding box center [489, 122] width 171 height 19
type input "5.53"
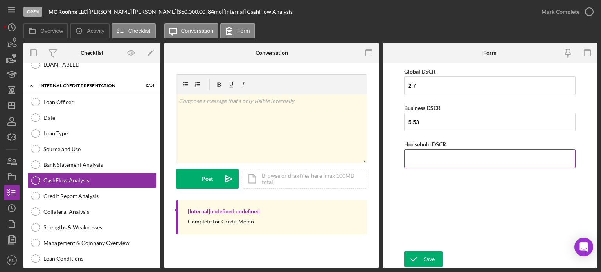
click at [446, 156] on input "Household DSCR" at bounding box center [489, 158] width 171 height 19
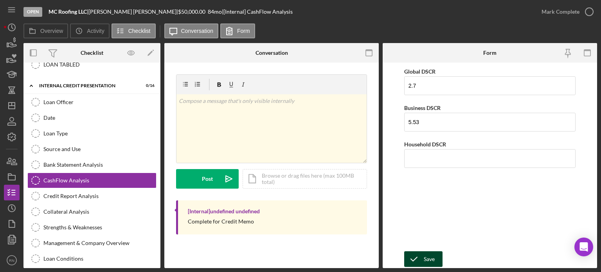
click at [422, 259] on icon "submit" at bounding box center [414, 259] width 20 height 20
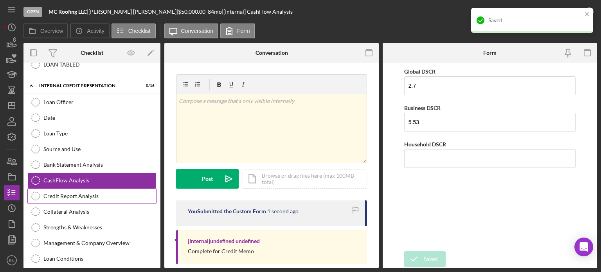
click at [68, 193] on div "Credit Report Analysis" at bounding box center [99, 196] width 113 height 6
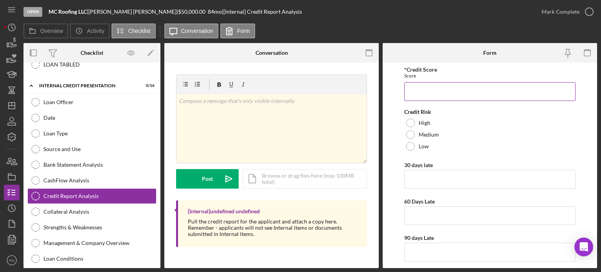
click at [452, 88] on input "*Credit Score" at bounding box center [489, 91] width 171 height 19
type input "656"
click at [414, 133] on div "Medium" at bounding box center [489, 135] width 171 height 12
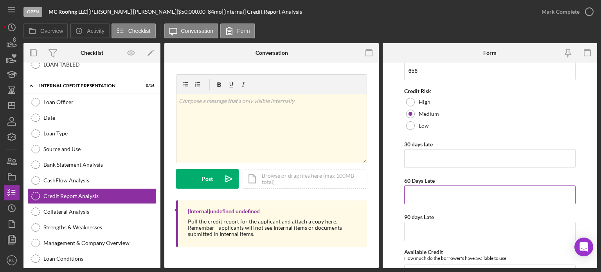
scroll to position [39, 0]
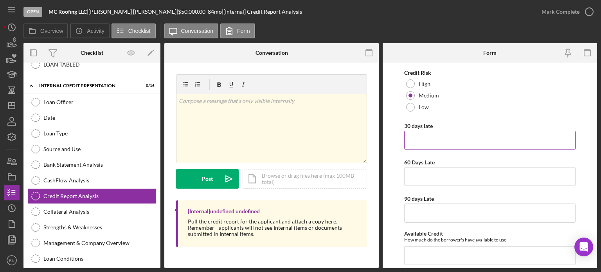
click at [426, 140] on input "30 days late" at bounding box center [489, 140] width 171 height 19
type input "0"
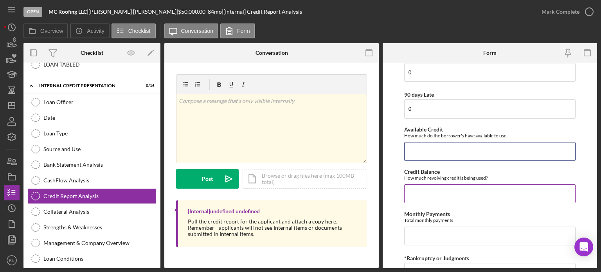
scroll to position [156, 0]
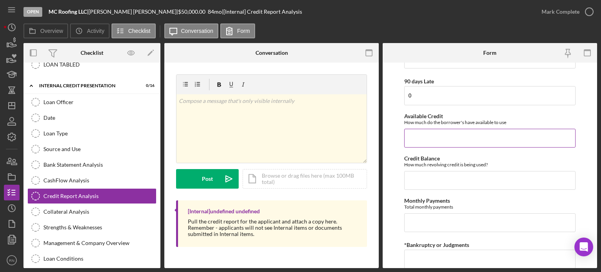
click at [416, 137] on input "Available Credit" at bounding box center [489, 138] width 171 height 19
type input "$16,000"
type input "$1,050"
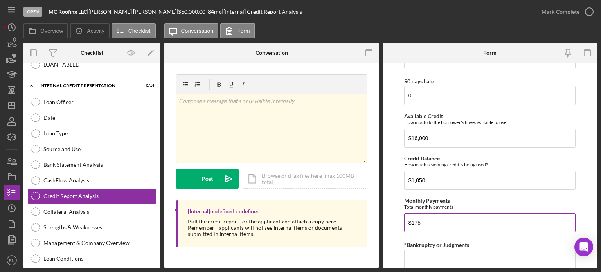
type input "$175"
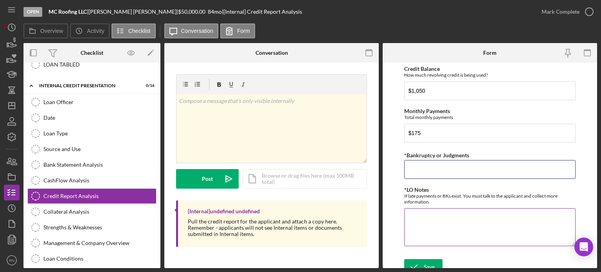
scroll to position [252, 0]
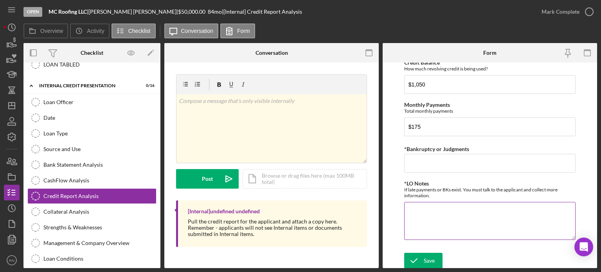
click at [446, 206] on textarea "*LO Notes" at bounding box center [489, 221] width 171 height 38
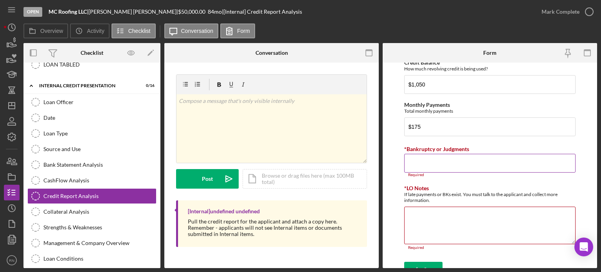
click at [422, 161] on input "*Bankruptcy or Judgments" at bounding box center [489, 163] width 171 height 19
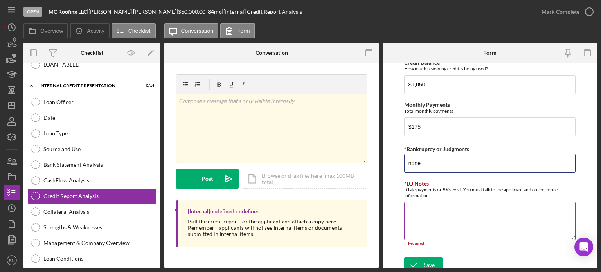
type input "none"
click at [428, 203] on textarea "*LO Notes" at bounding box center [489, 221] width 171 height 38
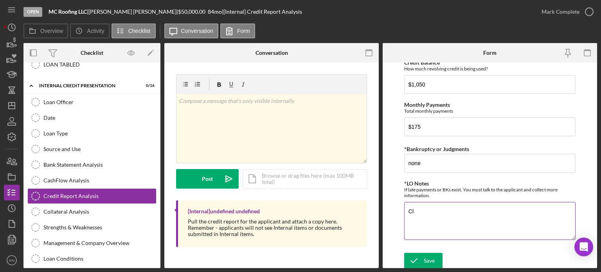
type textarea "C"
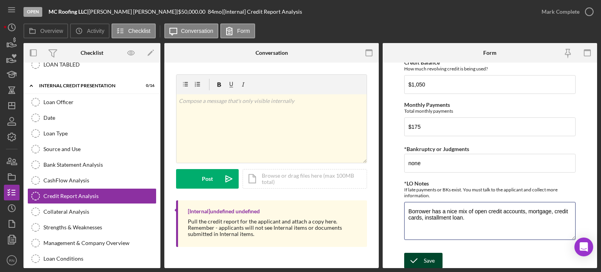
type textarea "Borrower has a nice mix of open credit accounts, mortgage, credit cards, instal…"
click at [427, 257] on div "Save" at bounding box center [428, 261] width 11 height 16
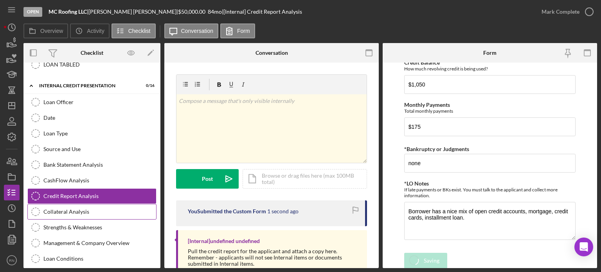
click at [80, 208] on div "Collateral Analysis" at bounding box center [99, 211] width 113 height 6
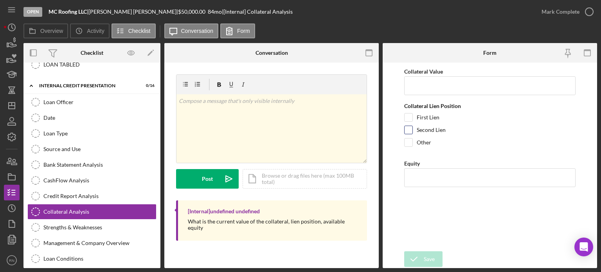
click at [411, 128] on input "Second Lien" at bounding box center [408, 130] width 8 height 8
checkbox input "true"
click at [418, 84] on input "Collateral Value" at bounding box center [489, 85] width 171 height 19
type input "55,000"
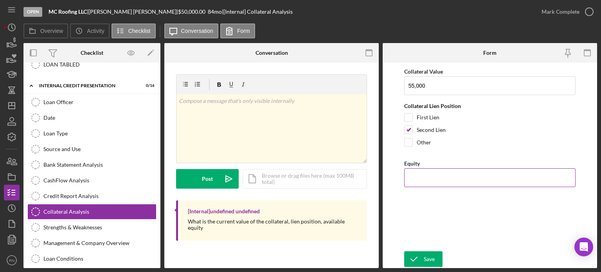
click at [432, 179] on input "Equity" at bounding box center [489, 177] width 171 height 19
type input "$0"
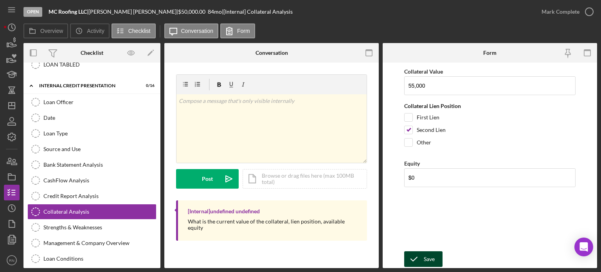
click at [425, 256] on div "Save" at bounding box center [428, 259] width 11 height 16
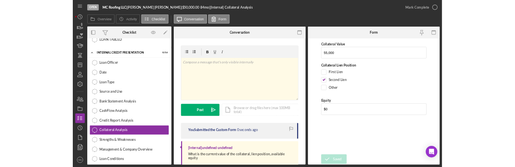
scroll to position [619, 0]
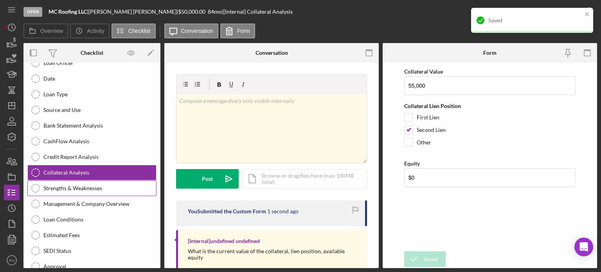
click at [76, 185] on div "Strengths & Weaknesses" at bounding box center [99, 188] width 113 height 6
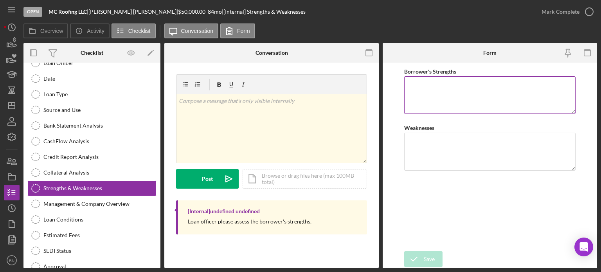
click at [441, 83] on textarea "Borrower's Strengths" at bounding box center [489, 95] width 171 height 38
click at [418, 138] on textarea "Weaknesses" at bounding box center [489, 152] width 171 height 38
type textarea "Highly competitive business"
click at [427, 90] on textarea "Borrower's Strengths" at bounding box center [489, 95] width 171 height 38
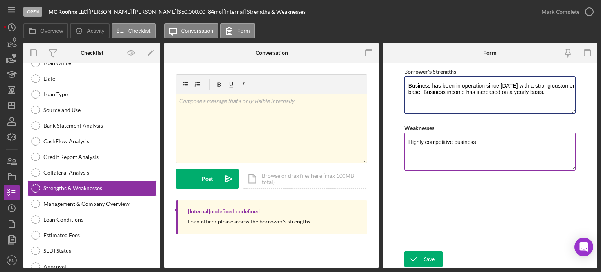
type textarea "Business has been in operation since [DATE] with a strong customer base. Busine…"
click at [506, 145] on textarea "Highly competitive business" at bounding box center [489, 152] width 171 height 38
type textarea "Highly competitive business. Current economic times"
click at [421, 262] on icon "submit" at bounding box center [414, 259] width 20 height 20
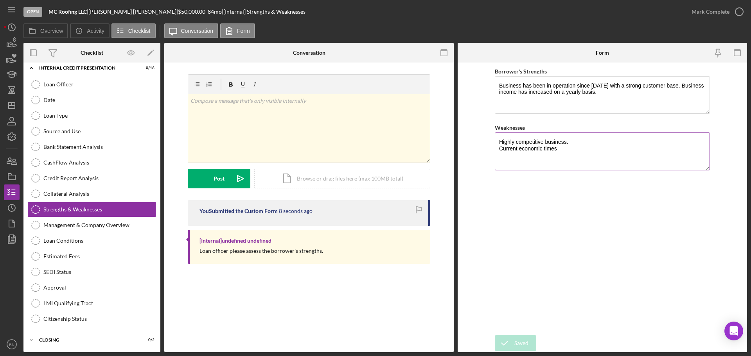
scroll to position [597, 0]
click at [79, 223] on div "Management & Company Overview" at bounding box center [99, 225] width 113 height 6
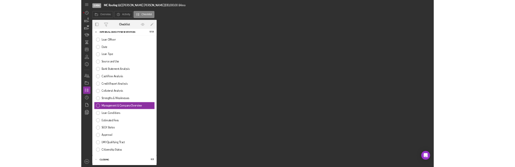
scroll to position [597, 0]
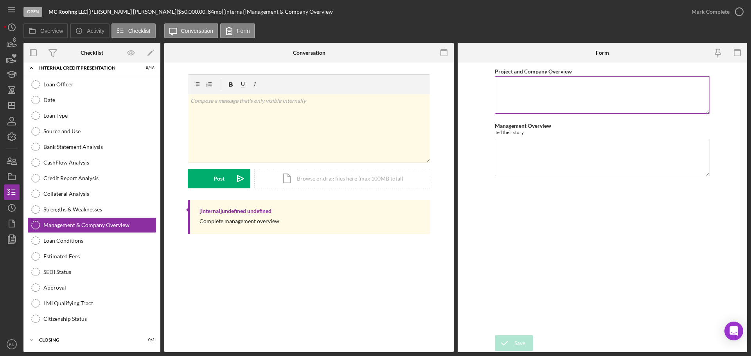
click at [508, 92] on textarea "Project and Company Overview" at bounding box center [602, 95] width 215 height 38
paste textarea "MC Roofing is a company dedicated to both exterior and interior construction pr…"
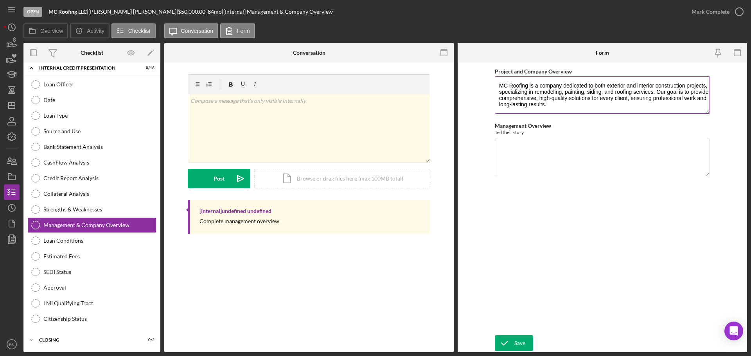
click at [664, 92] on textarea "MC Roofing is a company dedicated to both exterior and interior construction pr…" at bounding box center [602, 95] width 215 height 38
click at [666, 92] on textarea "MC Roofing is a company dedicated to both exterior and interior construction pr…" at bounding box center [602, 95] width 215 height 38
click at [527, 85] on textarea "MC Roofing is a company dedicated to both exterior and interior construction pr…" at bounding box center [602, 95] width 215 height 38
click at [554, 86] on textarea "MC Roofing, LLC is a company dedicated to both exterior and interior constructi…" at bounding box center [602, 95] width 215 height 38
click at [613, 108] on textarea "MC Roofing, LLC is a roofing company dedicated to both exterior and interior co…" at bounding box center [602, 95] width 215 height 38
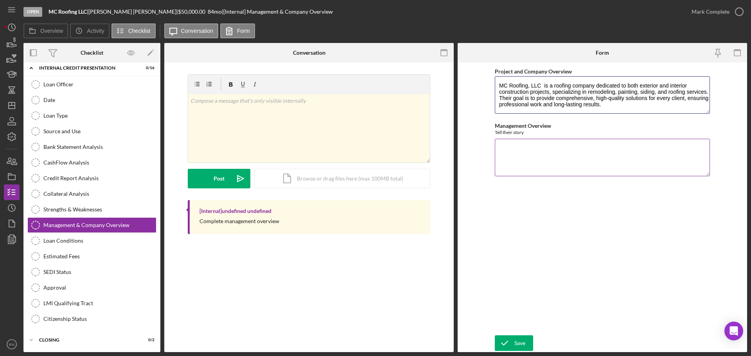
type textarea "MC Roofing, LLC is a roofing company dedicated to both exterior and interior co…"
click at [511, 147] on textarea "Management Overview" at bounding box center [602, 158] width 215 height 38
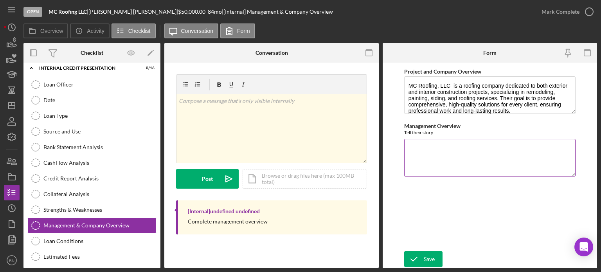
click at [418, 147] on textarea "Management Overview" at bounding box center [489, 158] width 171 height 38
paste textarea "The founder, [PERSON_NAME], has over eight years of experience in the remodelin…"
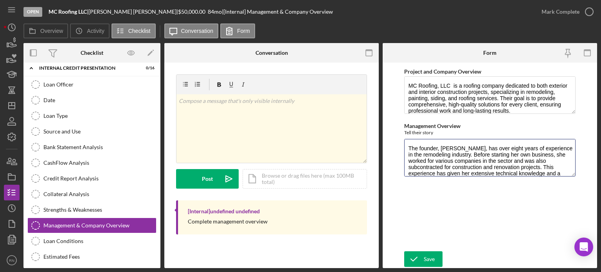
scroll to position [7, 0]
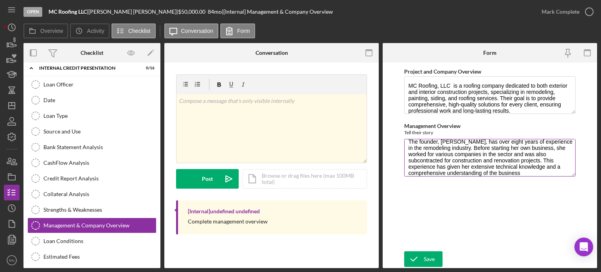
click at [441, 142] on textarea "The founder, [PERSON_NAME], has over eight years of experience in the remodelin…" at bounding box center [489, 158] width 171 height 38
click at [427, 142] on textarea "[PERSON_NAME], has over eight years of experience in the remodeling industry. B…" at bounding box center [489, 158] width 171 height 38
click at [439, 170] on textarea "[PERSON_NAME], is the sole owner of MC Roofing, LLC. She has over eight years o…" at bounding box center [489, 158] width 171 height 38
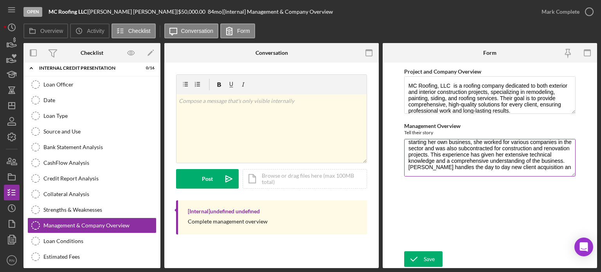
scroll to position [19, 0]
click at [502, 172] on textarea "[PERSON_NAME], is the sole owner of MC Roofing, LLC. She has over eight years o…" at bounding box center [489, 158] width 171 height 38
click at [475, 172] on textarea "[PERSON_NAME], is the sole owner of MC Roofing, LLC. She has over eight years o…" at bounding box center [489, 158] width 171 height 38
paste textarea "She also actively participates in the operational side, performing remodeling a…"
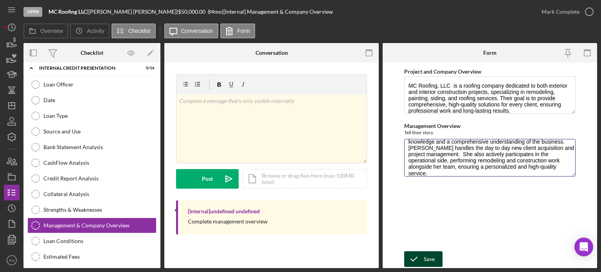
type textarea "[PERSON_NAME], is the sole owner of MC Roofing, LLC. She has over eight years o…"
click at [420, 259] on icon "submit" at bounding box center [414, 259] width 20 height 20
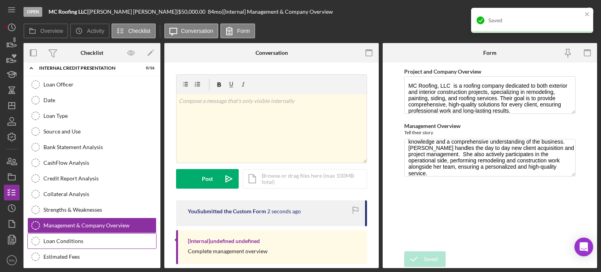
click at [67, 238] on div "Loan Conditions" at bounding box center [99, 241] width 113 height 6
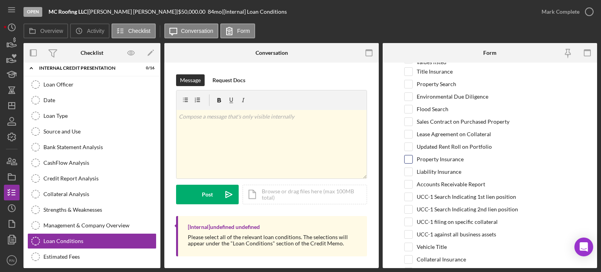
scroll to position [39, 0]
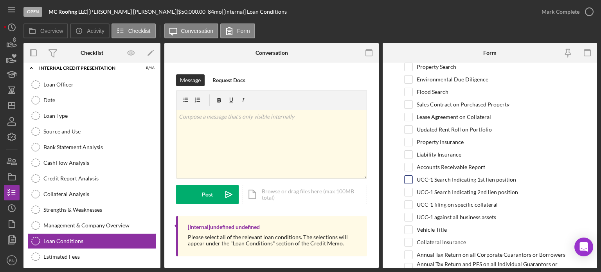
drag, startPoint x: 412, startPoint y: 179, endPoint x: 416, endPoint y: 181, distance: 4.6
click at [411, 179] on div at bounding box center [408, 179] width 9 height 9
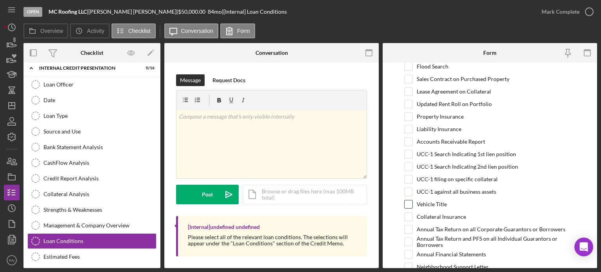
scroll to position [78, 0]
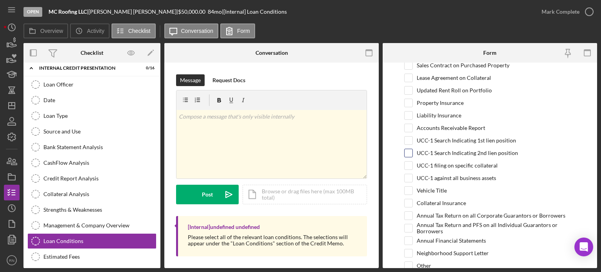
click at [407, 154] on input "UCC-1 Search Indicating 2nd lien position" at bounding box center [408, 153] width 8 height 8
checkbox input "true"
click at [411, 176] on input "UCC-1 against all business assets" at bounding box center [408, 178] width 8 height 8
checkbox input "true"
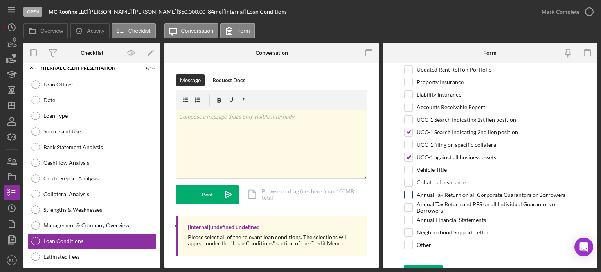
scroll to position [109, 0]
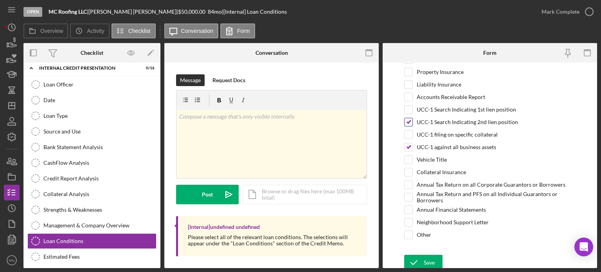
drag, startPoint x: 410, startPoint y: 118, endPoint x: 424, endPoint y: 125, distance: 15.7
click at [411, 118] on input "UCC-1 Search Indicating 2nd lien position" at bounding box center [408, 122] width 8 height 8
checkbox input "false"
click at [411, 206] on input "Annual Financial Statements" at bounding box center [408, 210] width 8 height 8
checkbox input "true"
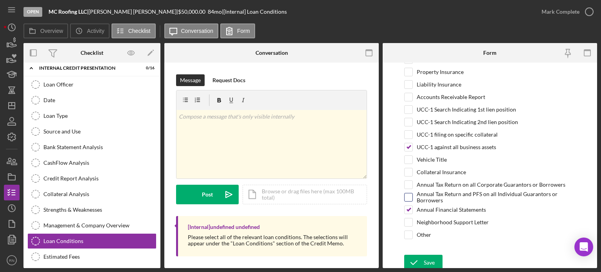
drag, startPoint x: 409, startPoint y: 194, endPoint x: 418, endPoint y: 190, distance: 10.4
click at [409, 194] on input "Annual Tax Return and PFS on all Individual Guarantors or Borrowers" at bounding box center [408, 197] width 8 height 8
checkbox input "true"
click at [405, 168] on input "Collateral Insurance" at bounding box center [408, 172] width 8 height 8
checkbox input "true"
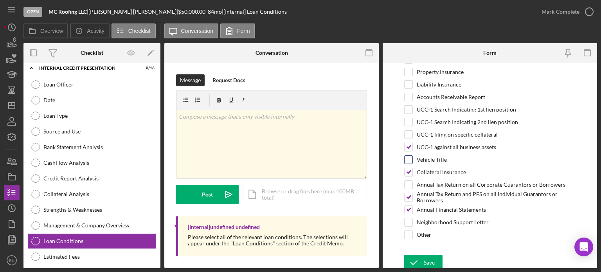
click at [408, 156] on input "Vehicle Title" at bounding box center [408, 160] width 8 height 8
checkbox input "true"
click at [427, 260] on div "Save" at bounding box center [428, 263] width 11 height 16
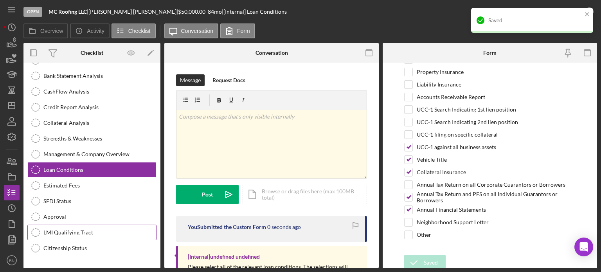
scroll to position [673, 0]
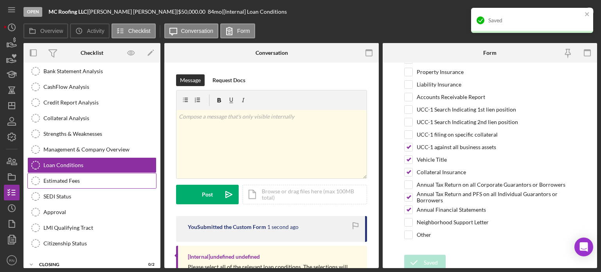
click at [79, 178] on div "Estimated Fees" at bounding box center [99, 181] width 113 height 6
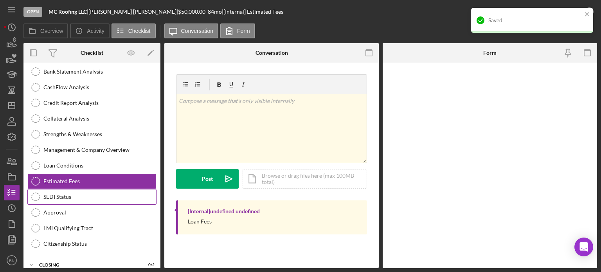
scroll to position [673, 0]
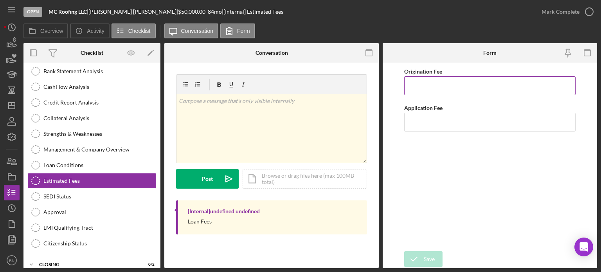
click at [441, 86] on input "Origination Fee" at bounding box center [489, 85] width 171 height 19
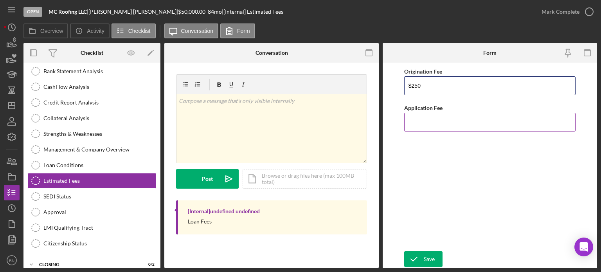
type input "$250"
click at [442, 120] on input "Application Fee" at bounding box center [489, 122] width 171 height 19
type input "$200"
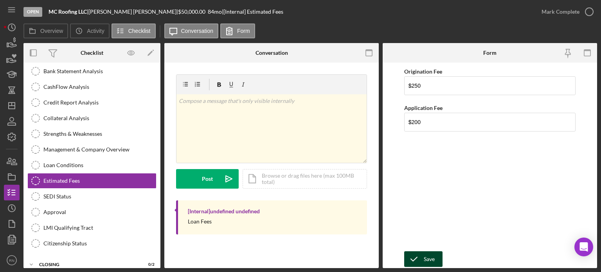
click at [422, 255] on icon "submit" at bounding box center [414, 259] width 20 height 20
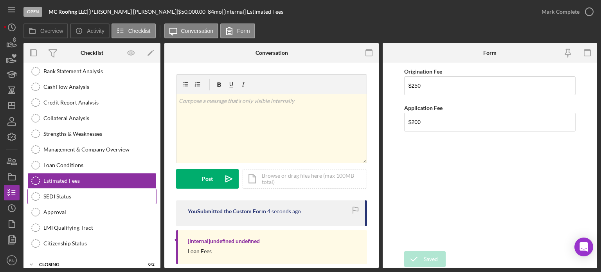
click at [68, 193] on div "SEDI Status" at bounding box center [99, 196] width 113 height 6
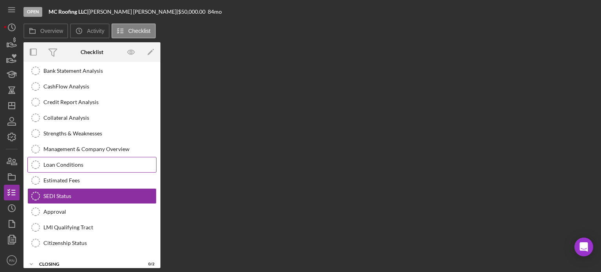
scroll to position [673, 0]
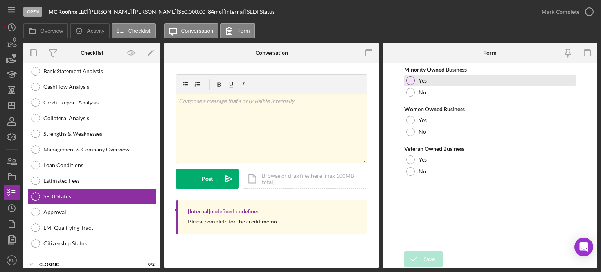
click at [412, 81] on div at bounding box center [410, 80] width 9 height 9
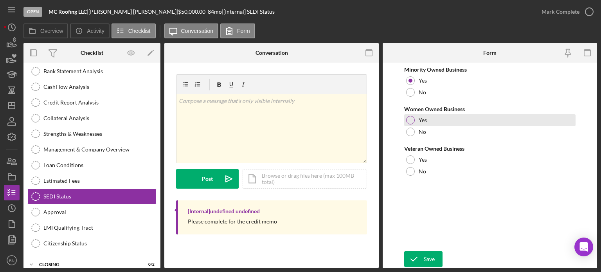
click at [410, 120] on div at bounding box center [410, 120] width 9 height 9
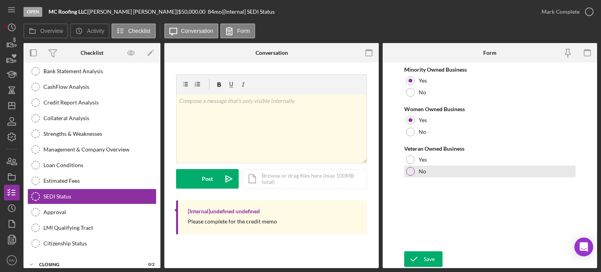
click at [409, 173] on div at bounding box center [410, 171] width 9 height 9
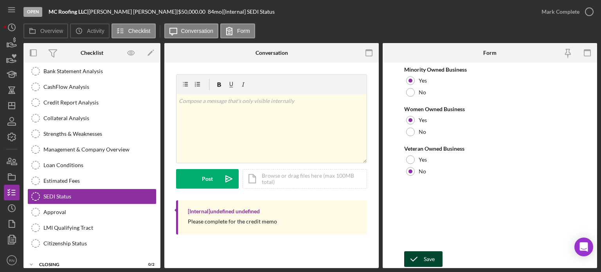
click at [421, 262] on icon "submit" at bounding box center [414, 259] width 20 height 20
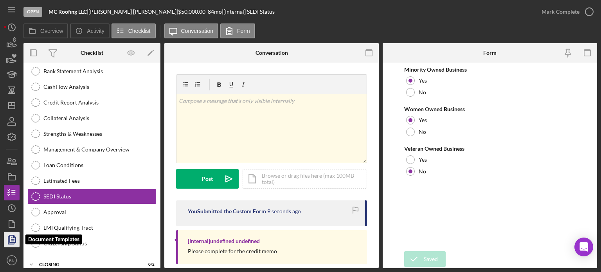
click at [13, 239] on icon "button" at bounding box center [12, 239] width 3 height 3
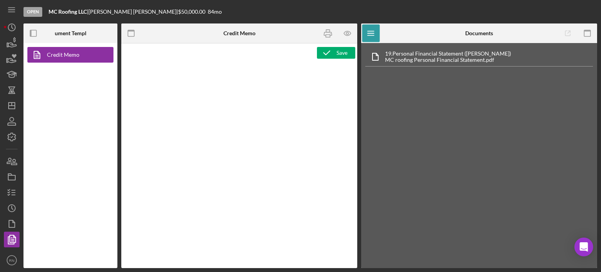
type textarea "<div style="text-align: left;" title="Page 1"> <h1 style="text-align: center;">…"
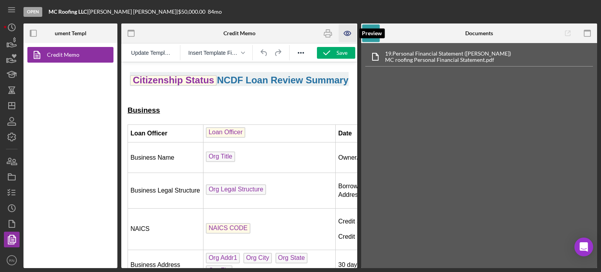
click at [347, 31] on icon "button" at bounding box center [347, 33] width 7 height 4
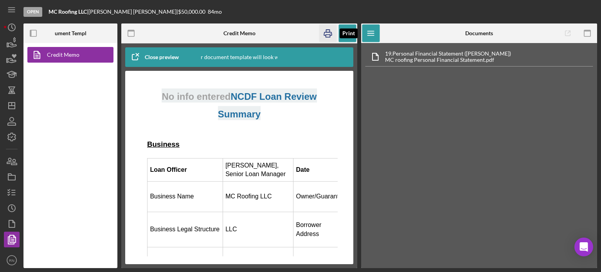
click at [326, 36] on icon "button" at bounding box center [328, 34] width 18 height 18
